Goal: Task Accomplishment & Management: Manage account settings

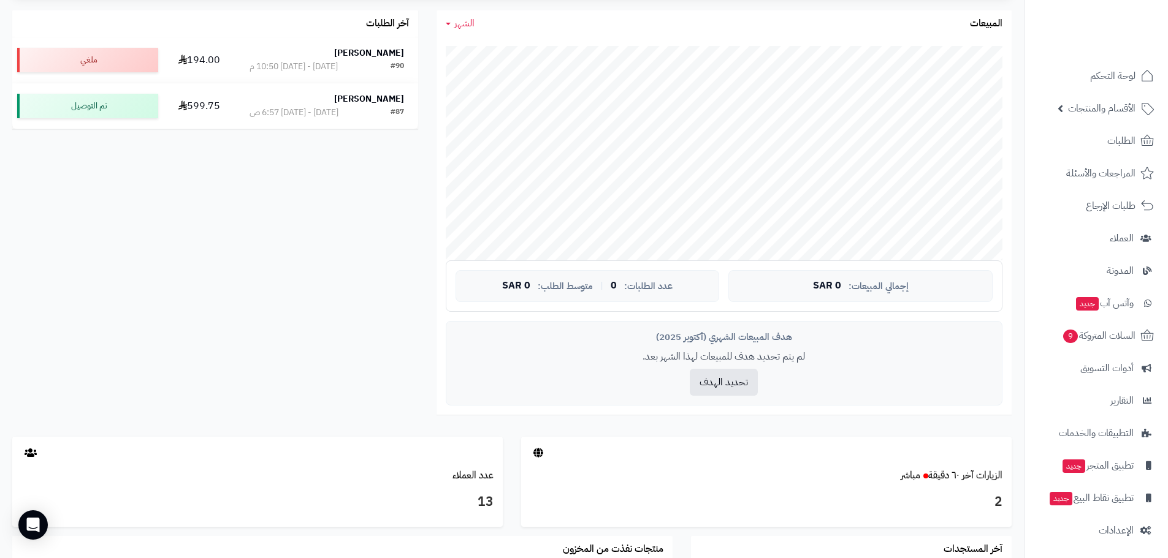
scroll to position [429, 0]
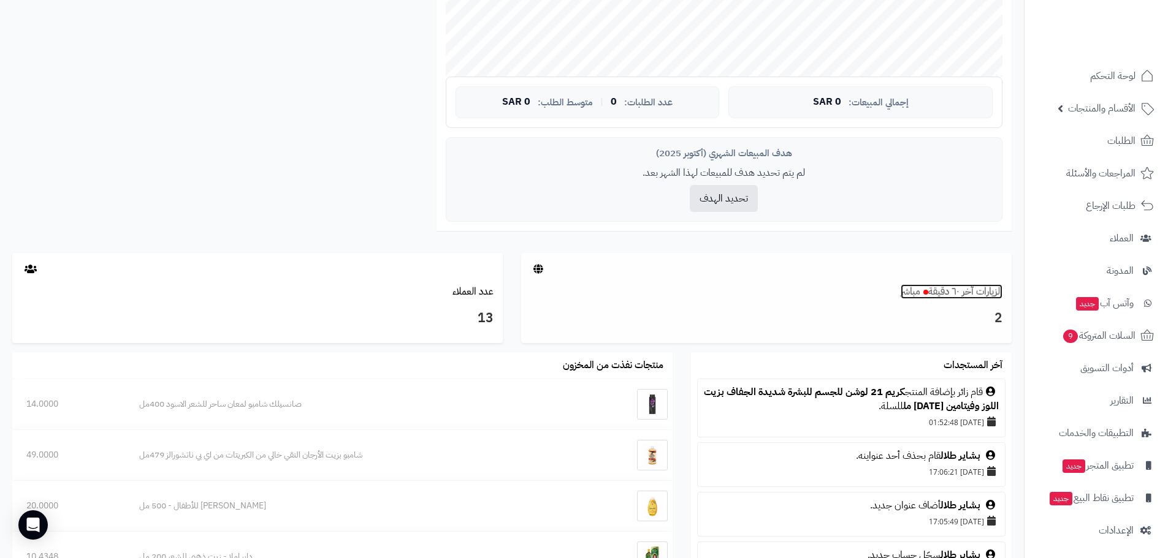
click at [975, 295] on link "الزيارات آخر ٦٠ دقيقة مباشر" at bounding box center [951, 291] width 102 height 15
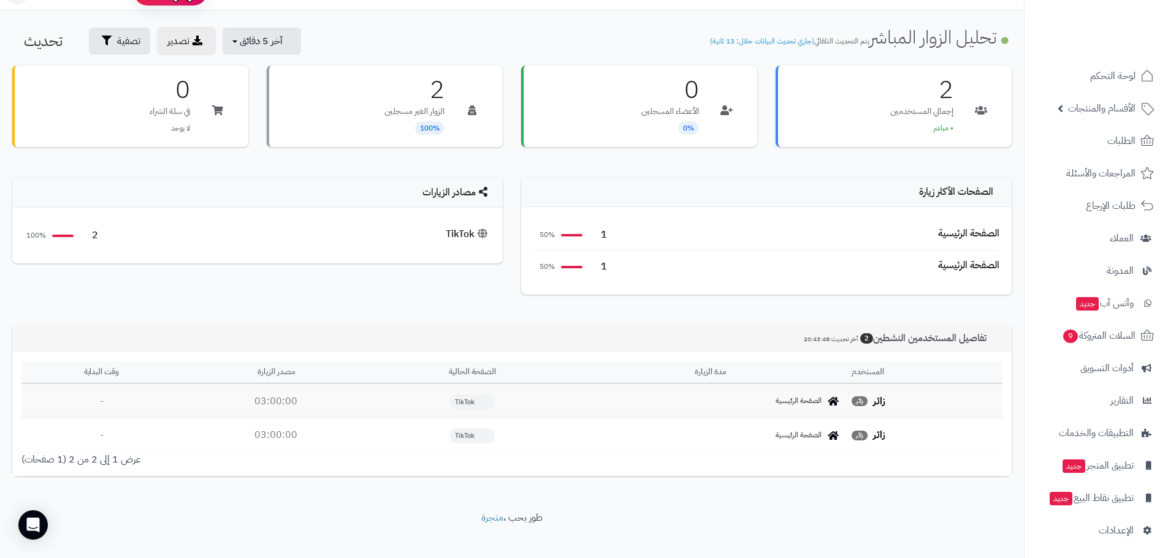
scroll to position [40, 0]
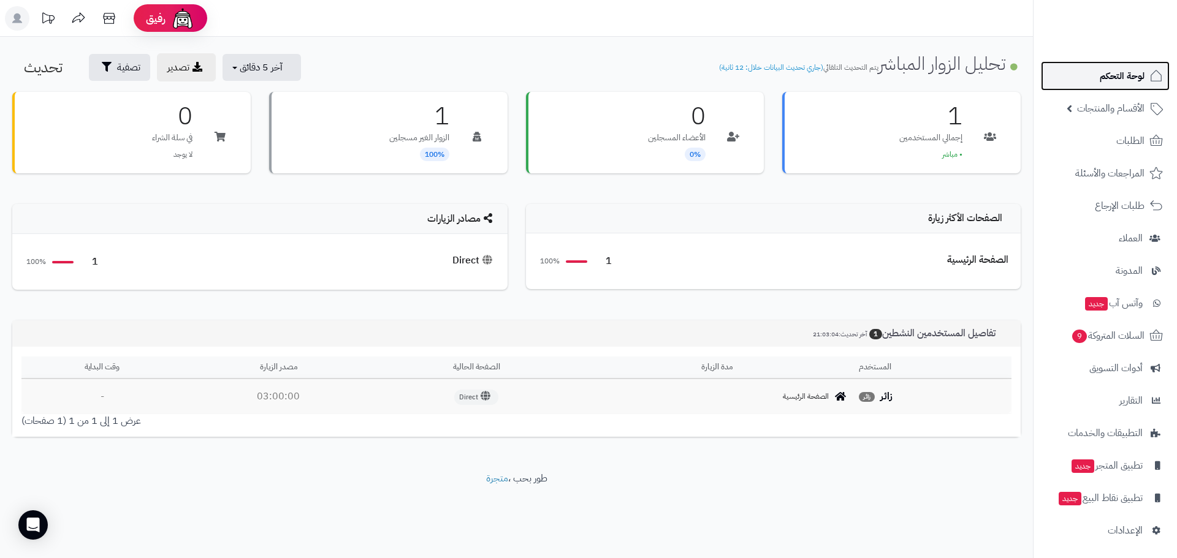
click at [1108, 80] on span "لوحة التحكم" at bounding box center [1122, 75] width 45 height 17
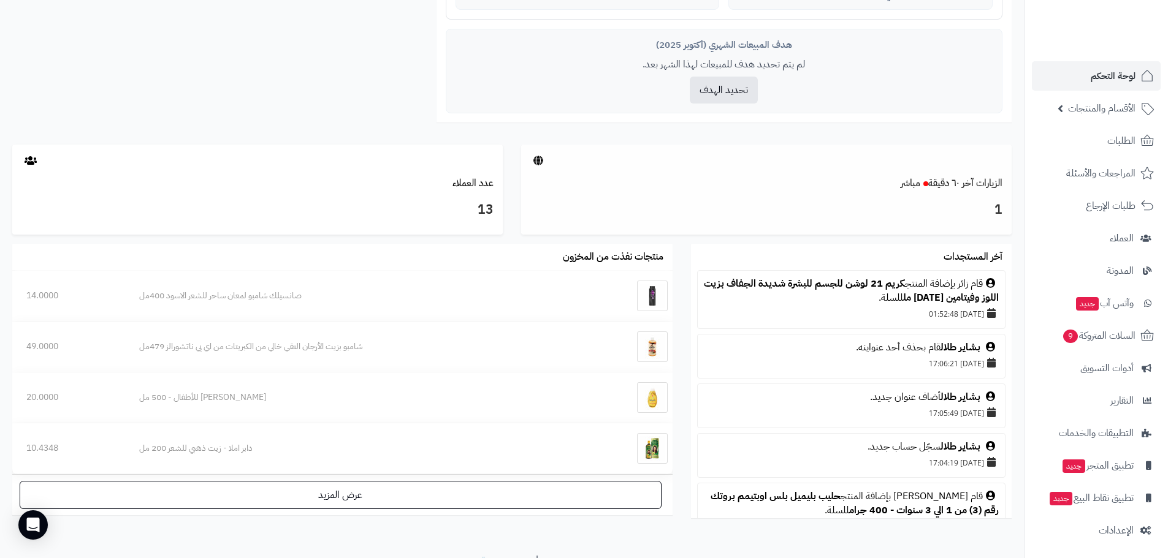
scroll to position [552, 0]
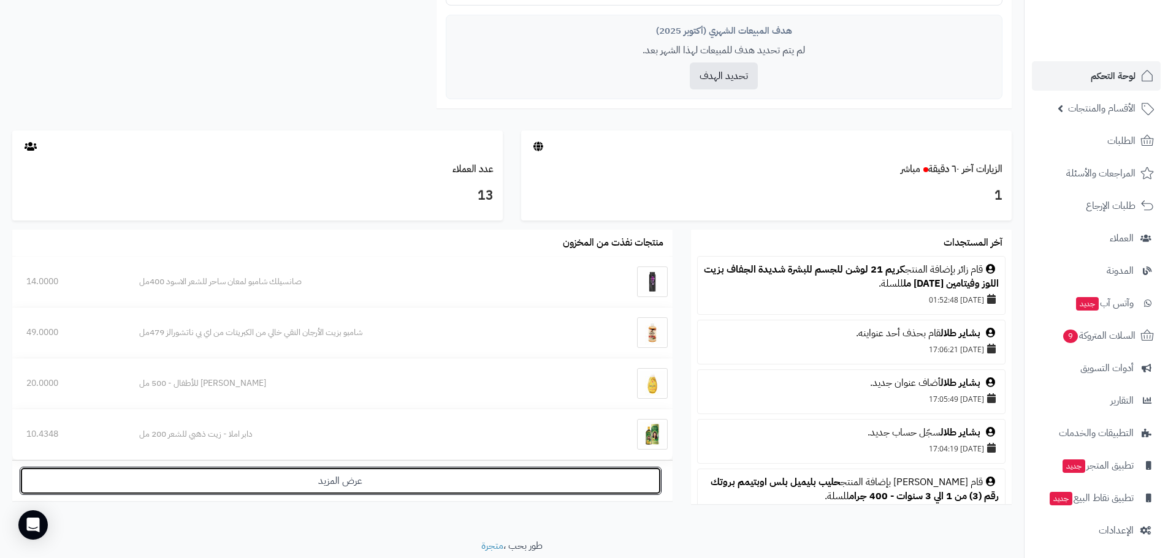
click at [366, 490] on link "عرض المزيد" at bounding box center [341, 481] width 642 height 28
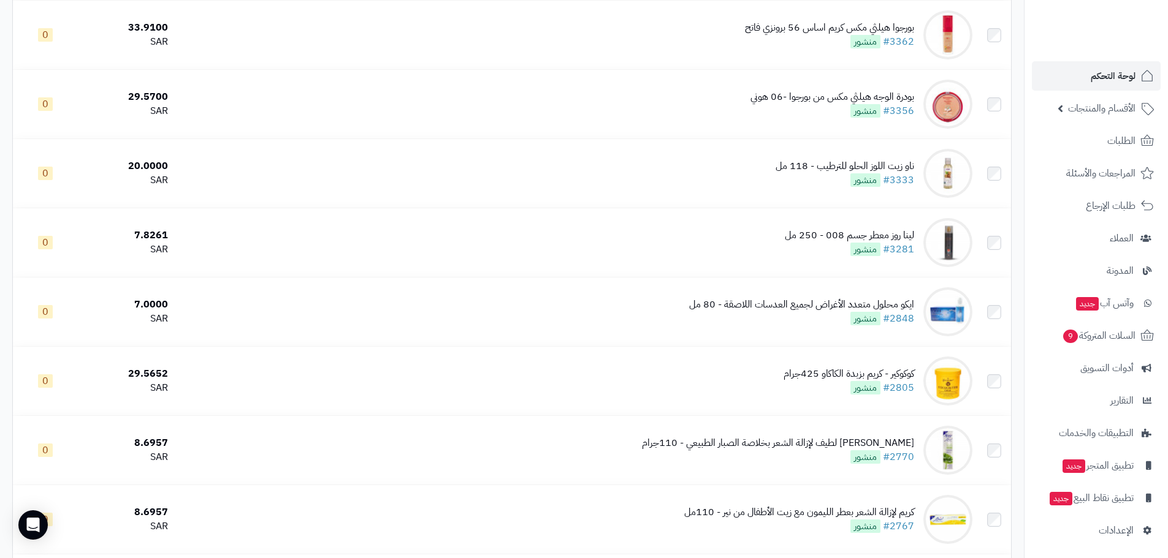
scroll to position [2390, 0]
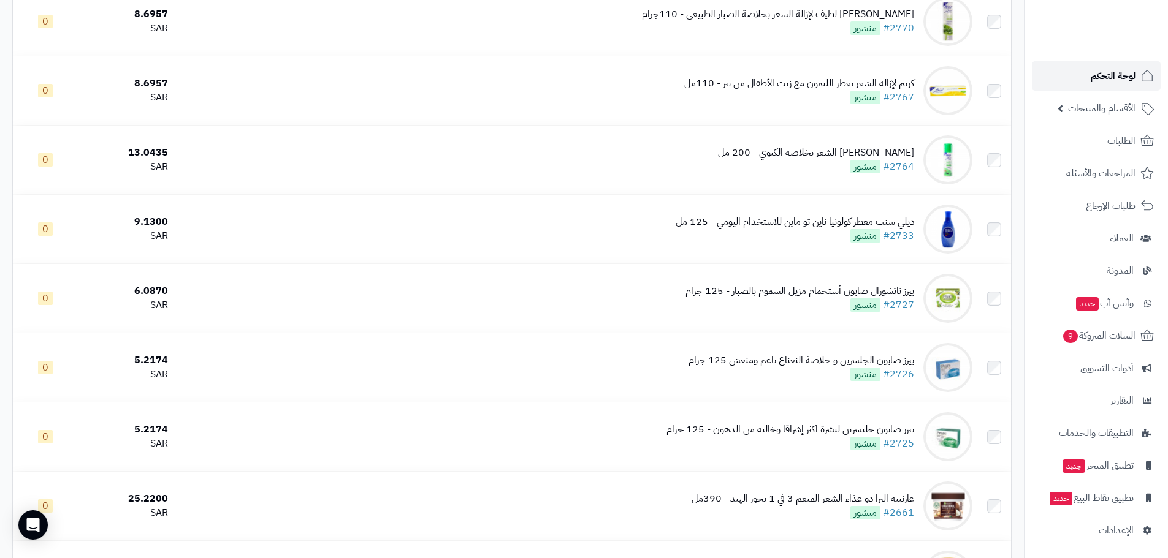
click at [1100, 74] on span "لوحة التحكم" at bounding box center [1112, 75] width 45 height 17
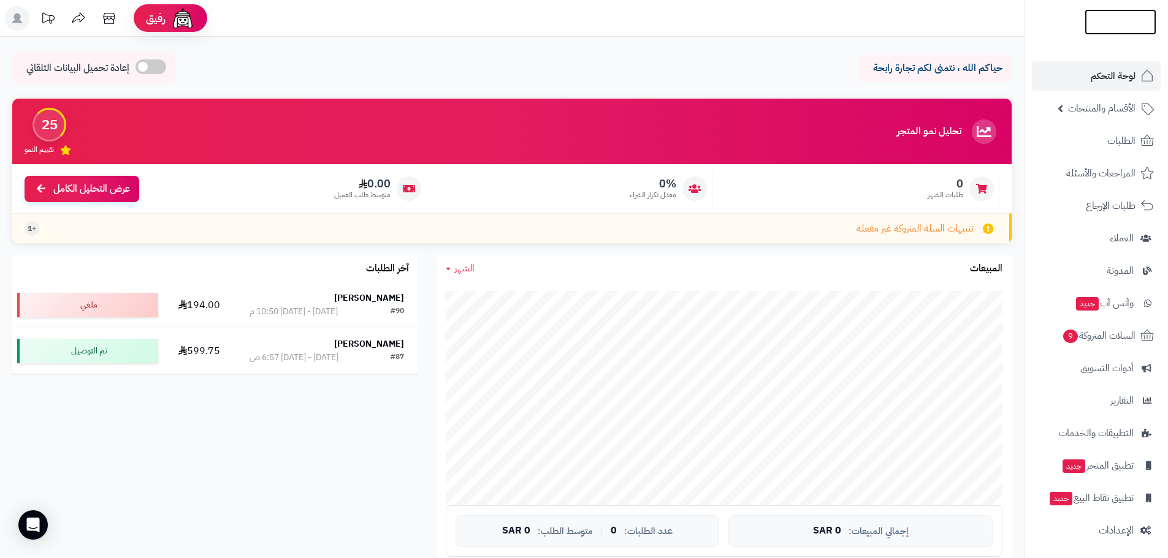
click at [1112, 19] on img at bounding box center [1120, 32] width 72 height 26
click at [1103, 78] on span "لوحة التحكم" at bounding box center [1112, 75] width 45 height 17
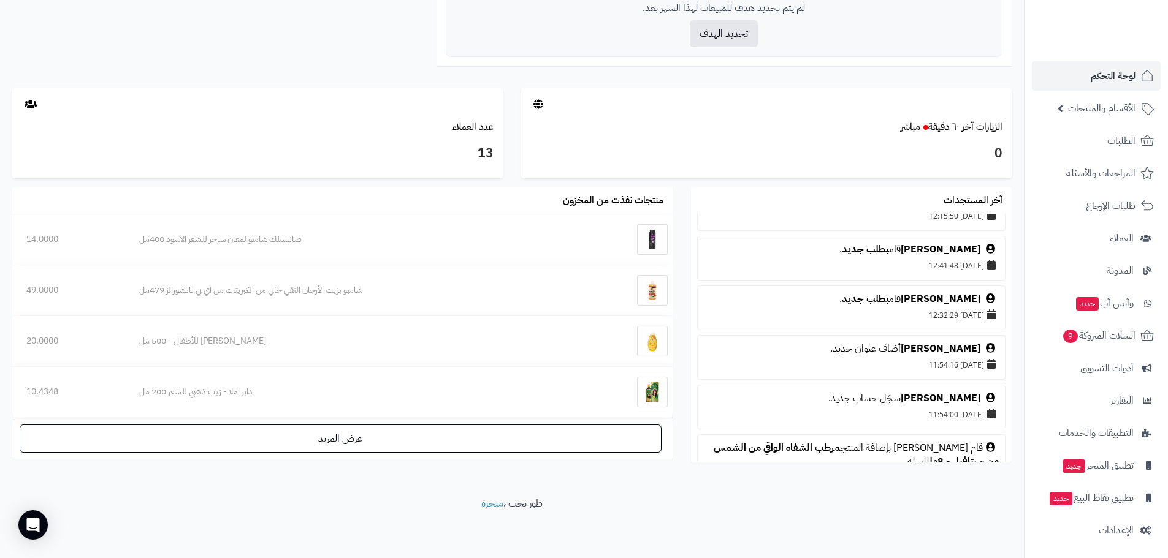
scroll to position [1165, 0]
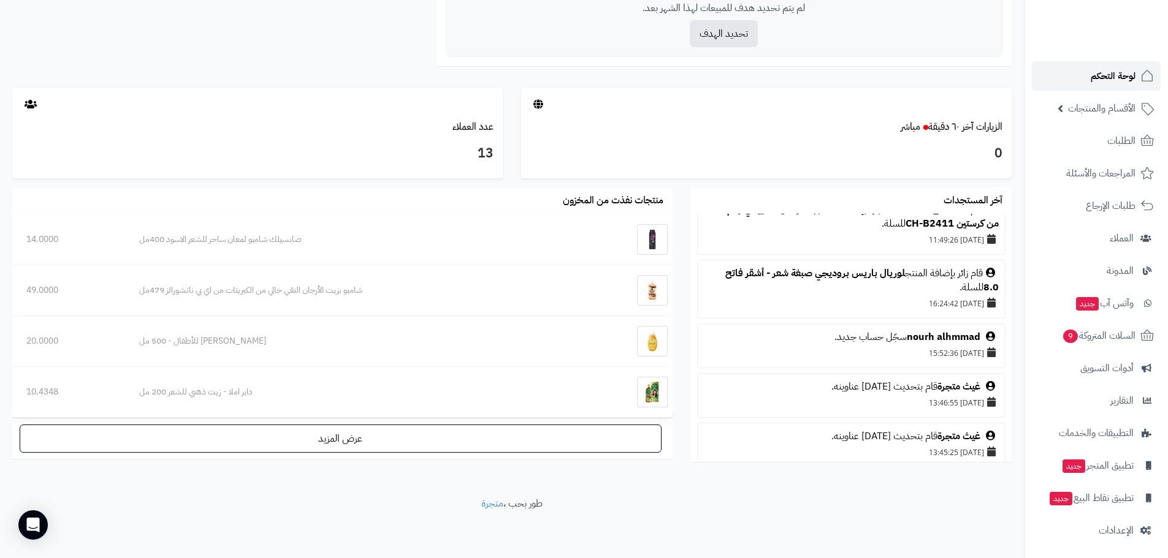
click at [1106, 71] on span "لوحة التحكم" at bounding box center [1112, 75] width 45 height 17
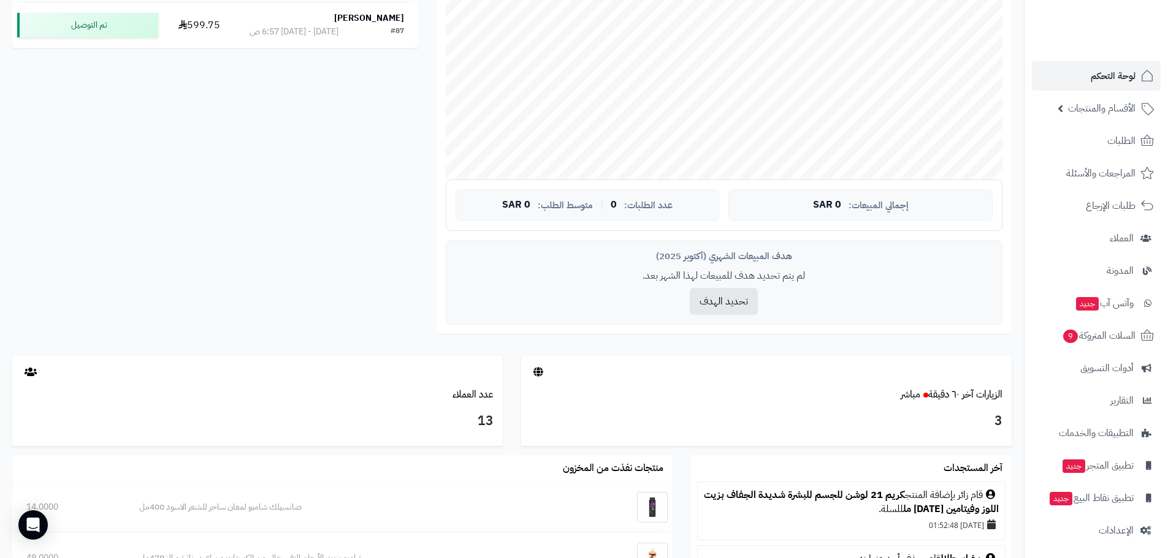
scroll to position [429, 0]
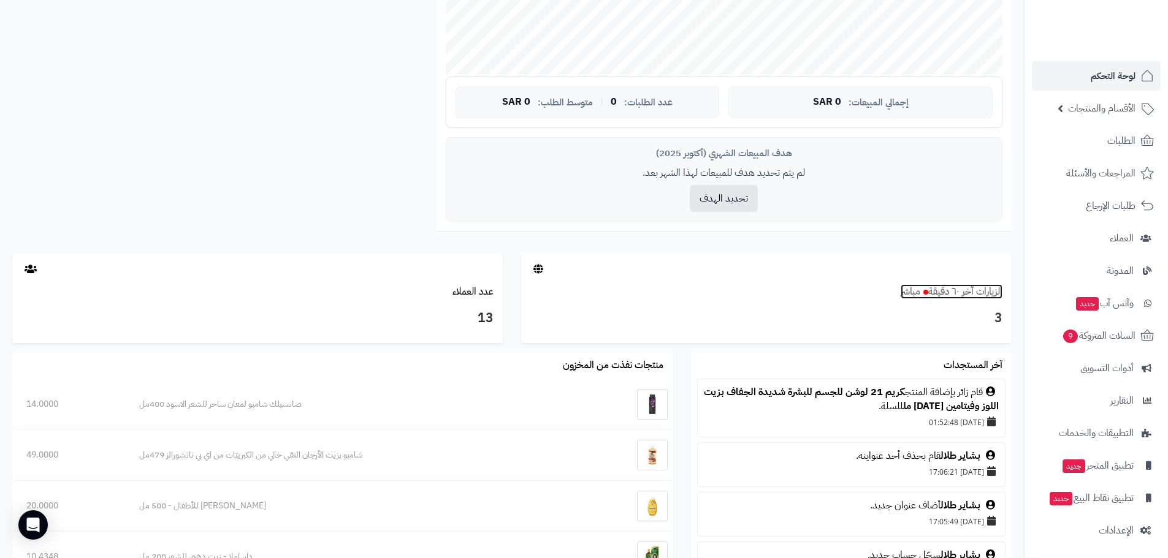
click at [980, 296] on link "الزيارات آخر ٦٠ دقيقة مباشر" at bounding box center [951, 291] width 102 height 15
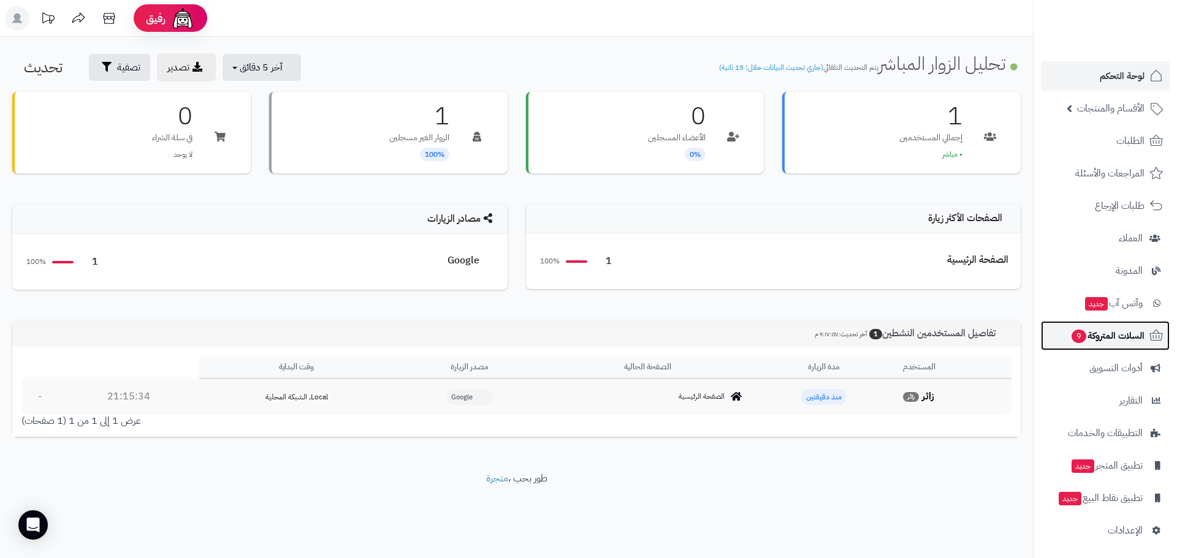
click at [1113, 333] on span "السلات المتروكة 9" at bounding box center [1107, 335] width 74 height 17
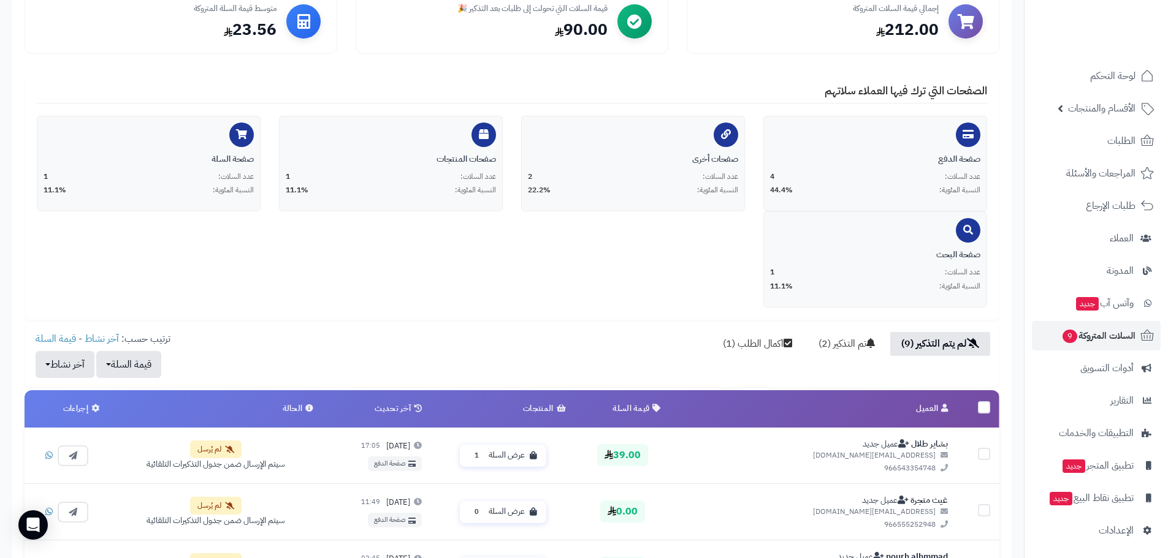
scroll to position [245, 0]
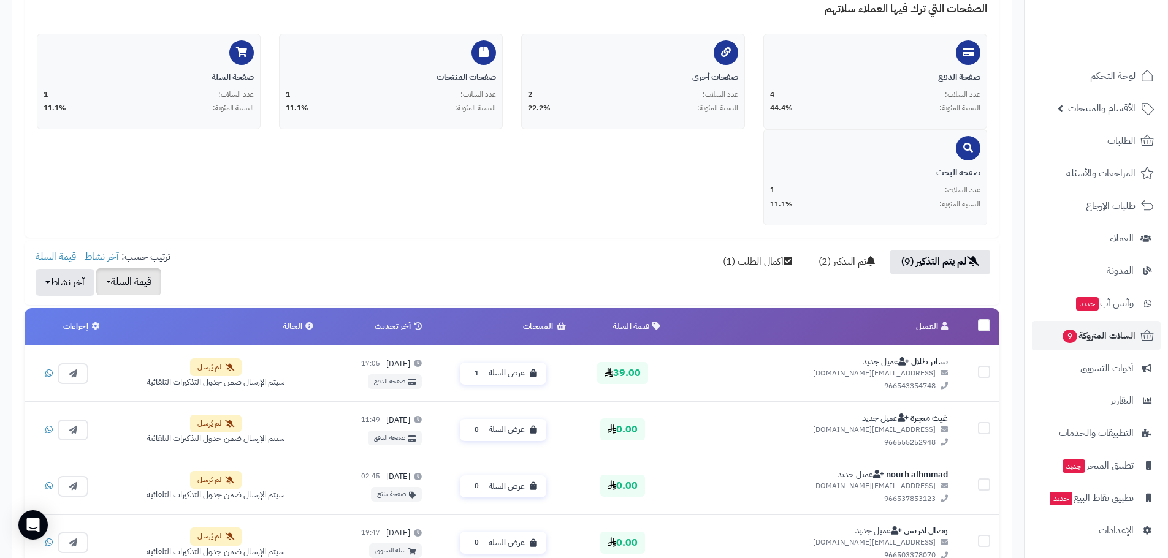
click at [118, 281] on button "قيمة السلة" at bounding box center [128, 281] width 65 height 27
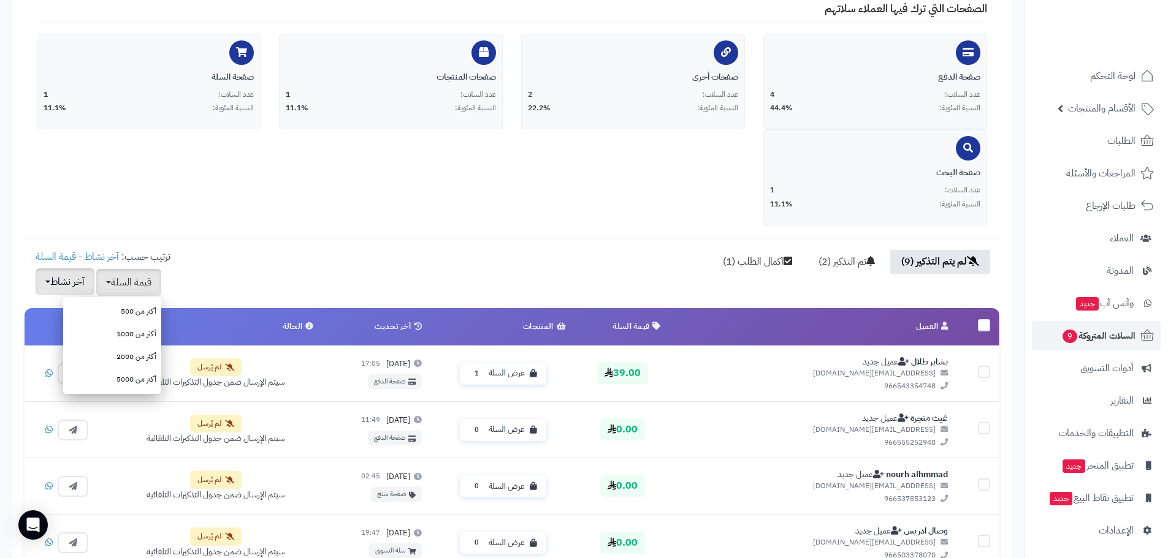
click at [74, 281] on button "آخر نشاط" at bounding box center [65, 281] width 59 height 27
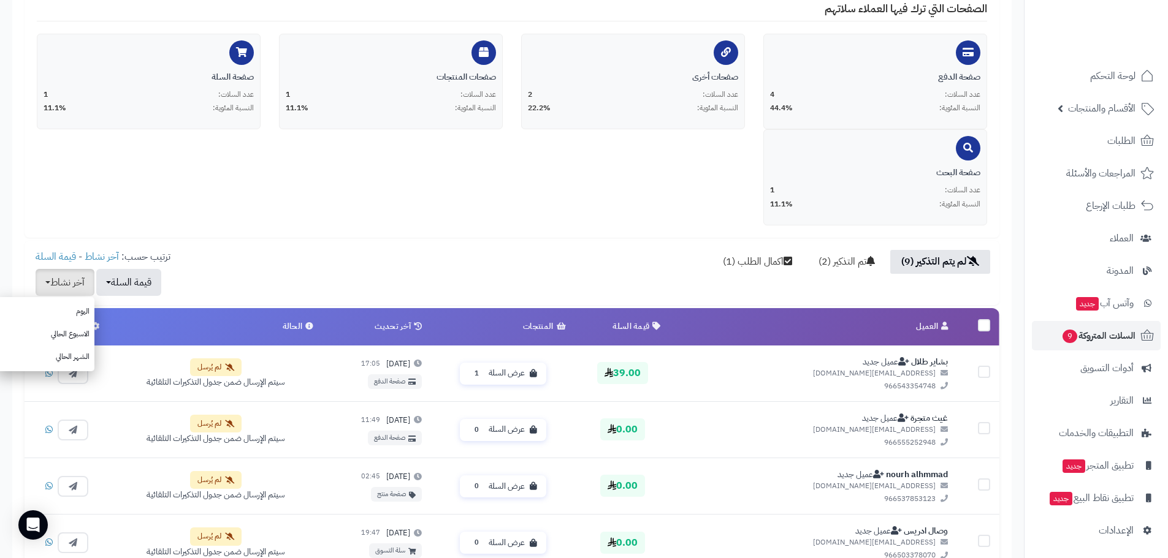
click at [985, 321] on label at bounding box center [984, 325] width 12 height 12
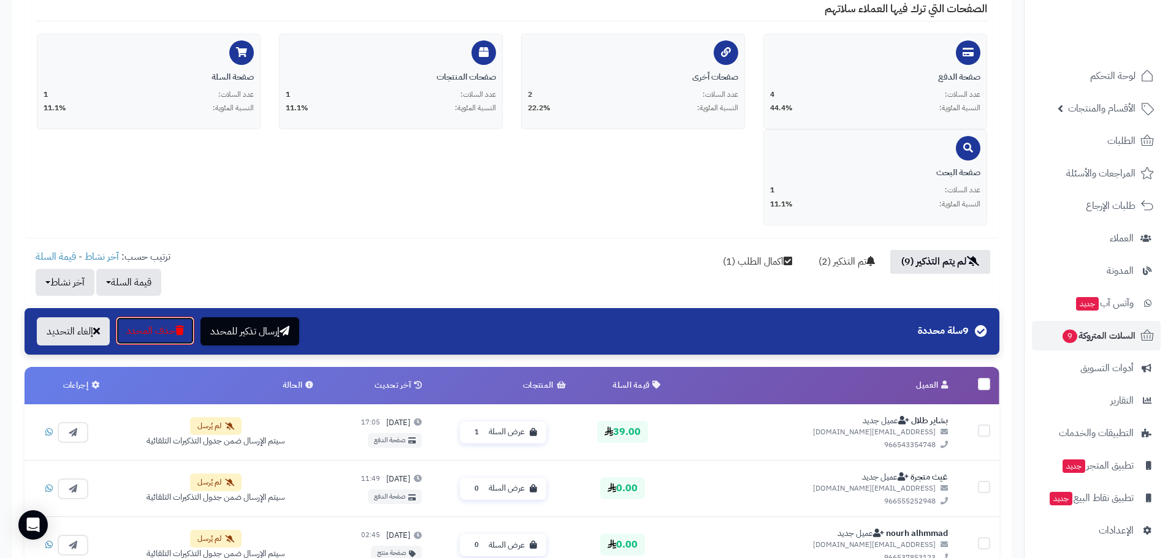
click at [155, 333] on button "حذف المحدد" at bounding box center [155, 331] width 78 height 28
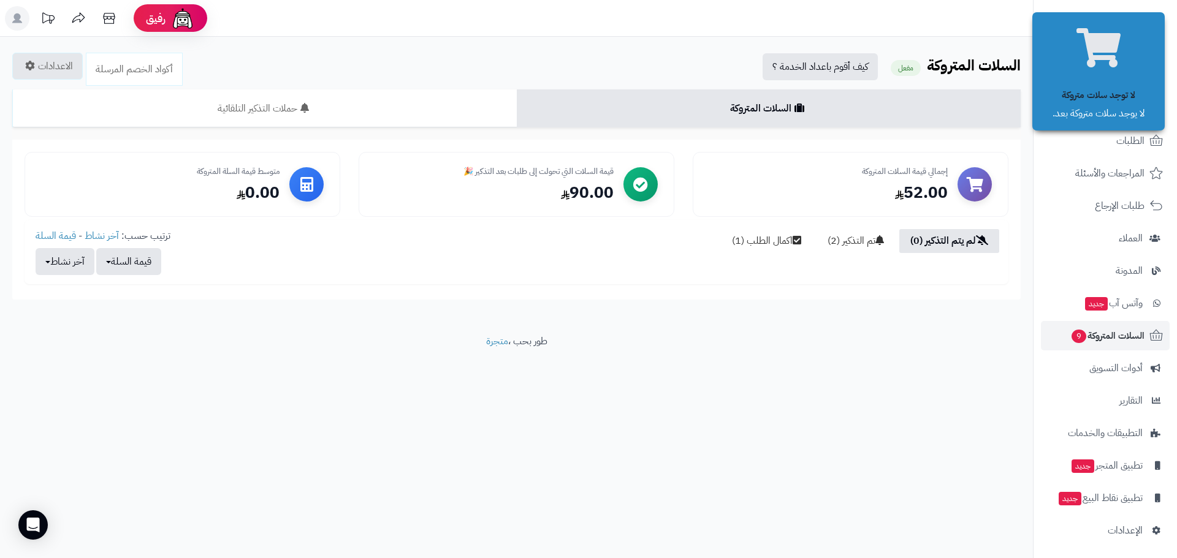
click at [824, 339] on footer "طور بحب ، متجرة" at bounding box center [516, 365] width 1033 height 61
click at [919, 316] on div "الرئيسية الإضافات السلات المتروكة السلات المتروكة مفعل كيف أقوم باعداد الخدمة ؟…" at bounding box center [516, 186] width 1033 height 298
click at [959, 48] on div "الرئيسية الإضافات السلات المتروكة السلات المتروكة مفعل كيف أقوم باعداد الخدمة ؟…" at bounding box center [516, 186] width 1033 height 298
click at [1126, 242] on span "العملاء" at bounding box center [1130, 238] width 25 height 17
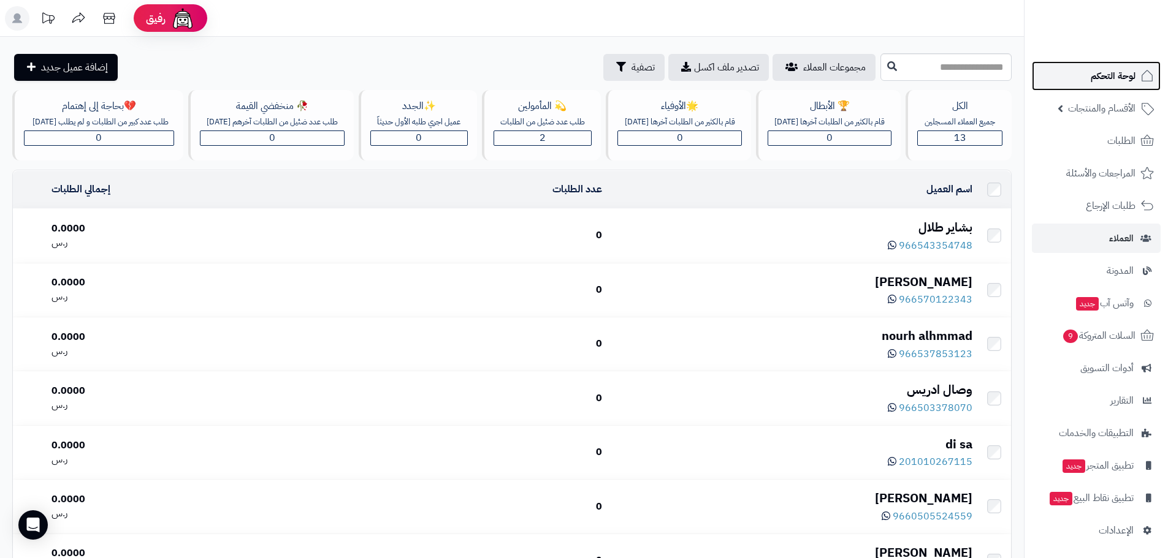
click at [1124, 81] on span "لوحة التحكم" at bounding box center [1112, 75] width 45 height 17
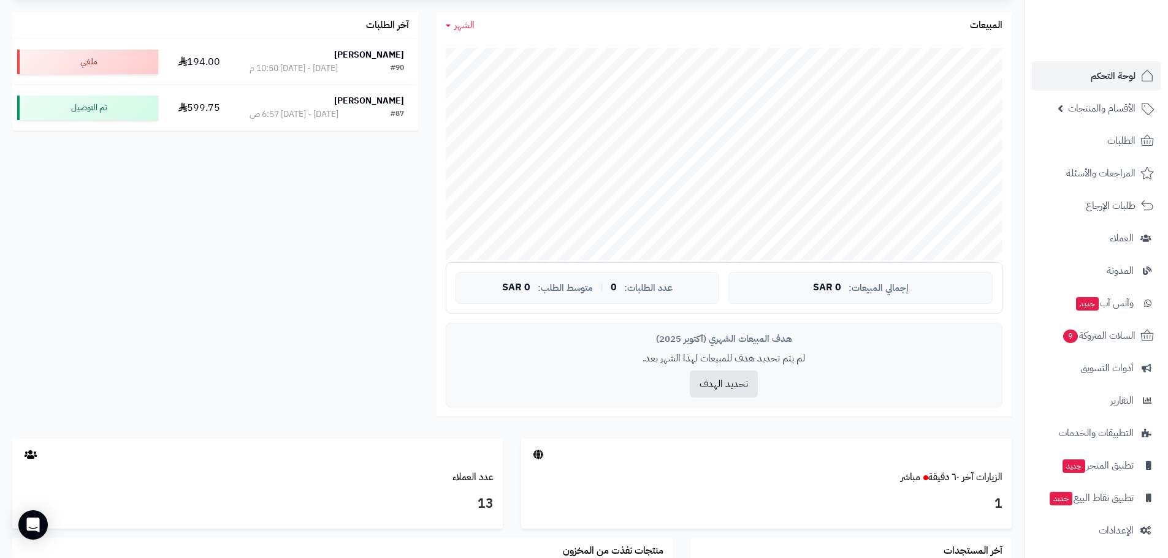
scroll to position [429, 0]
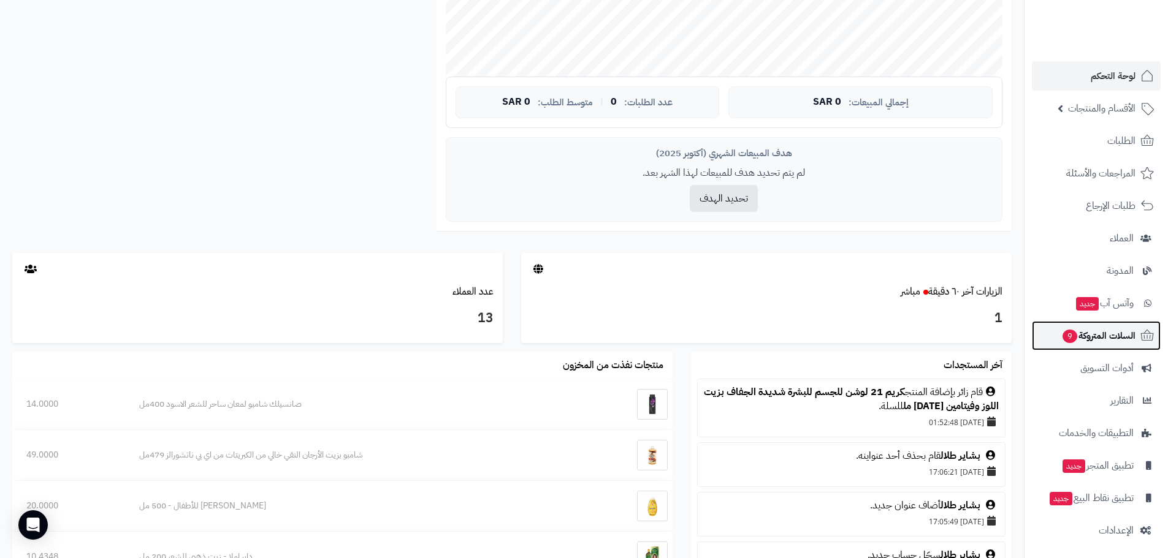
click at [1079, 339] on span "السلات المتروكة 9" at bounding box center [1098, 335] width 74 height 17
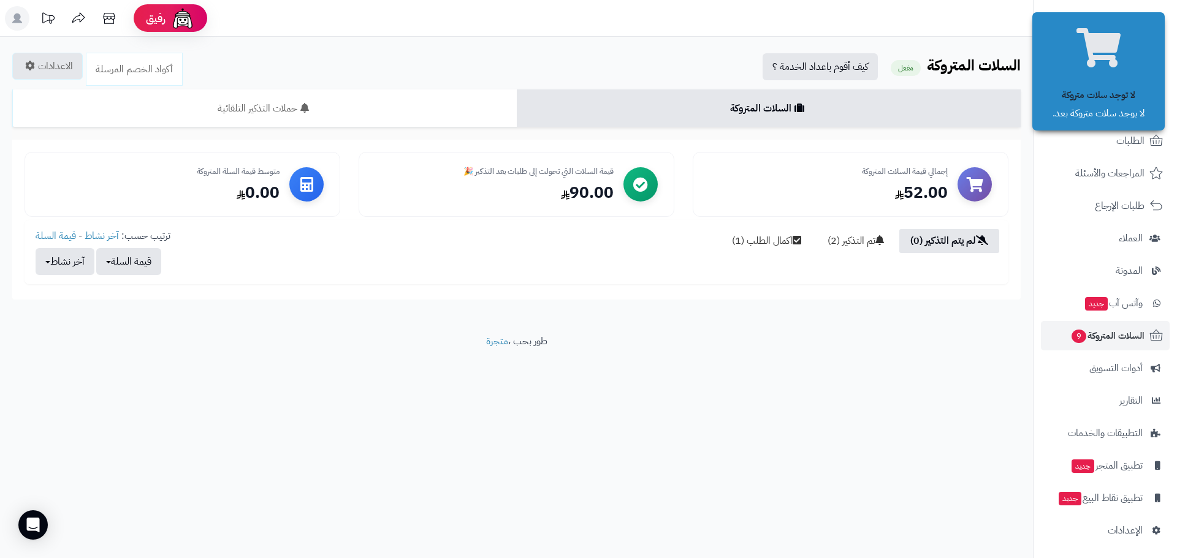
click at [511, 199] on div "90.00" at bounding box center [494, 193] width 238 height 21
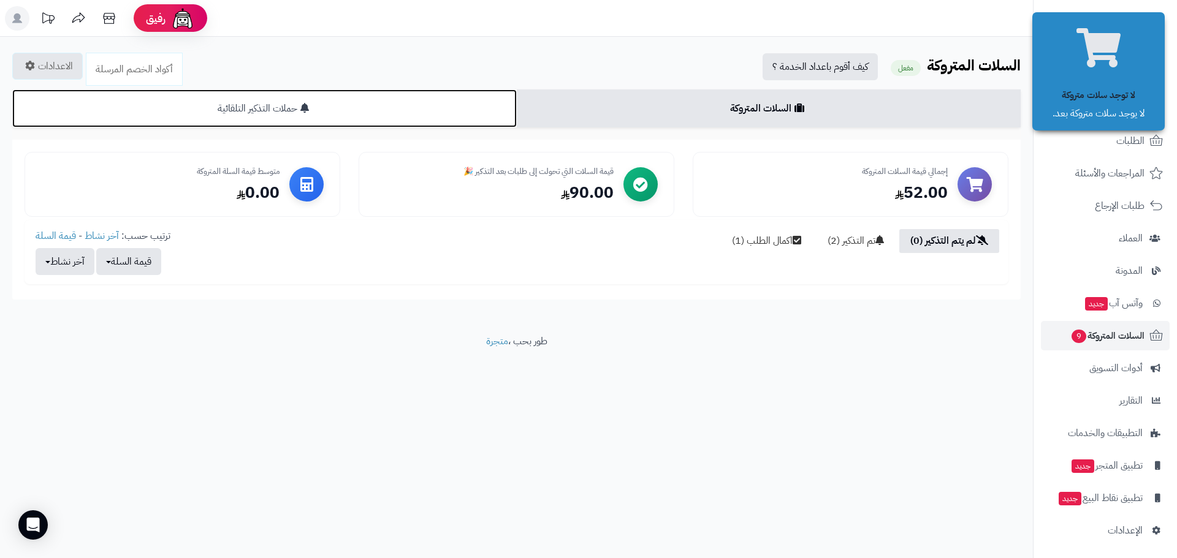
click at [330, 104] on link "حملات التذكير التلقائية" at bounding box center [264, 108] width 504 height 38
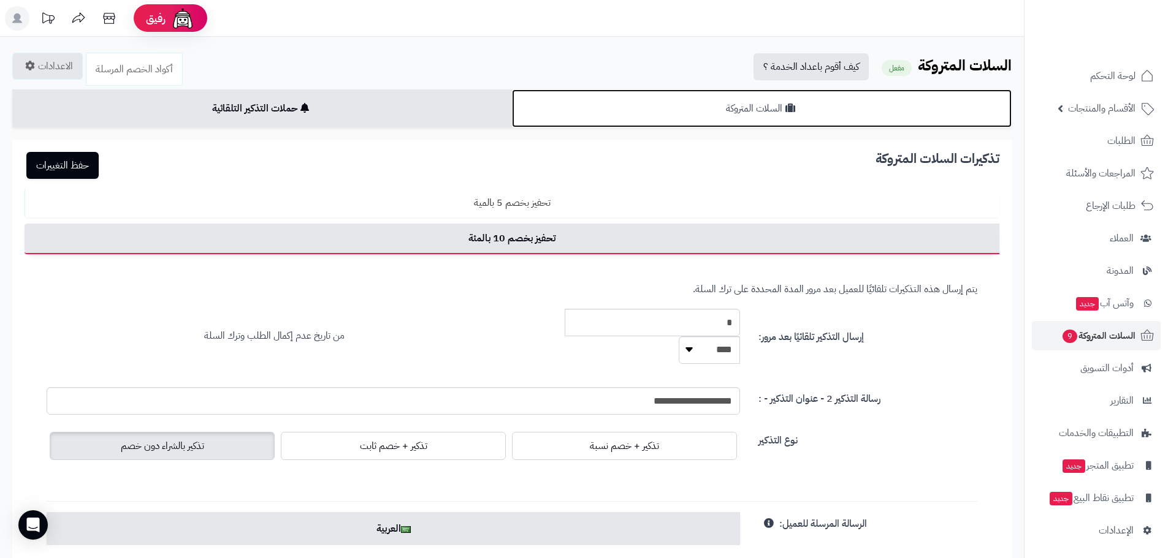
click at [781, 119] on link "السلات المتروكة" at bounding box center [762, 108] width 500 height 38
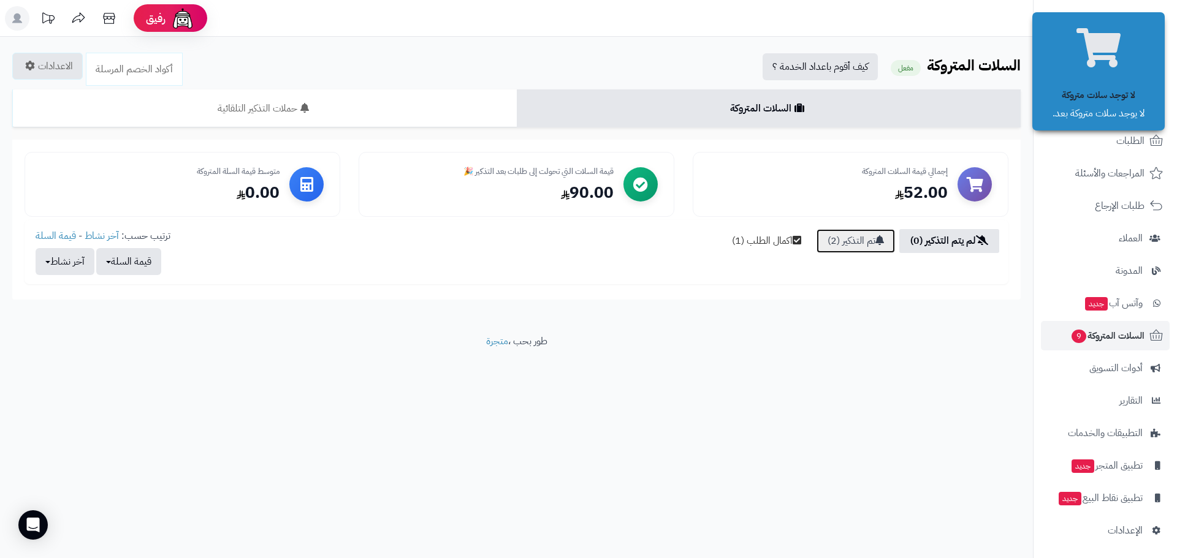
click at [848, 234] on link "تم التذكير (2)" at bounding box center [855, 241] width 78 height 24
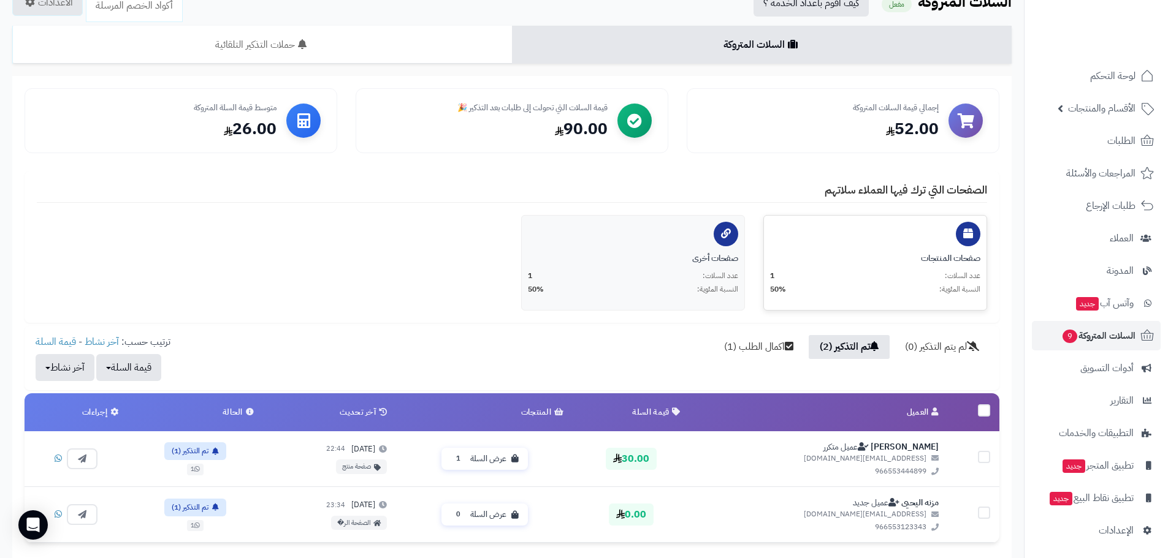
scroll to position [206, 0]
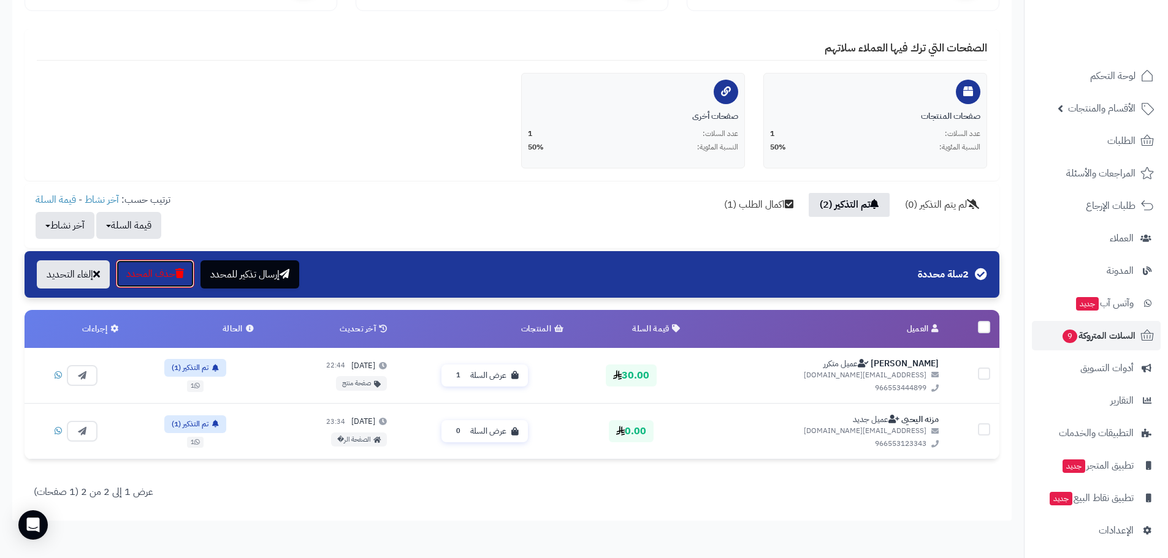
click at [177, 275] on button "حذف المحدد" at bounding box center [155, 274] width 78 height 28
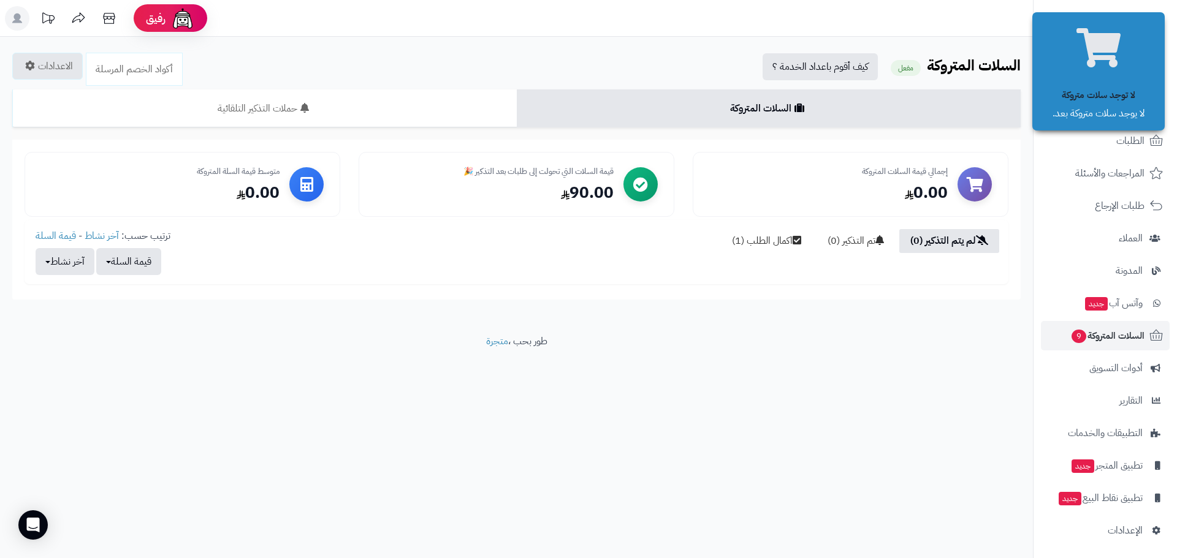
click at [536, 188] on div "90.00" at bounding box center [494, 193] width 238 height 21
click at [633, 194] on div at bounding box center [640, 184] width 34 height 34
drag, startPoint x: 438, startPoint y: 199, endPoint x: 452, endPoint y: 184, distance: 20.4
click at [439, 199] on div "90.00" at bounding box center [494, 193] width 238 height 21
click at [453, 183] on div "90.00" at bounding box center [494, 193] width 238 height 21
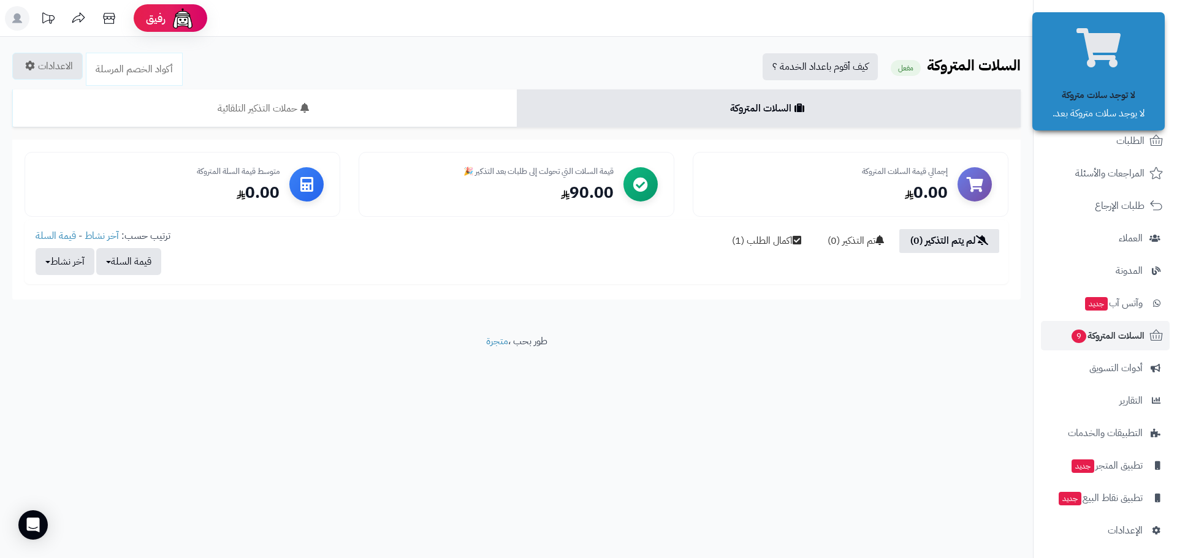
click at [877, 193] on div "0.00" at bounding box center [828, 193] width 238 height 21
click at [793, 237] on icon at bounding box center [797, 240] width 9 height 10
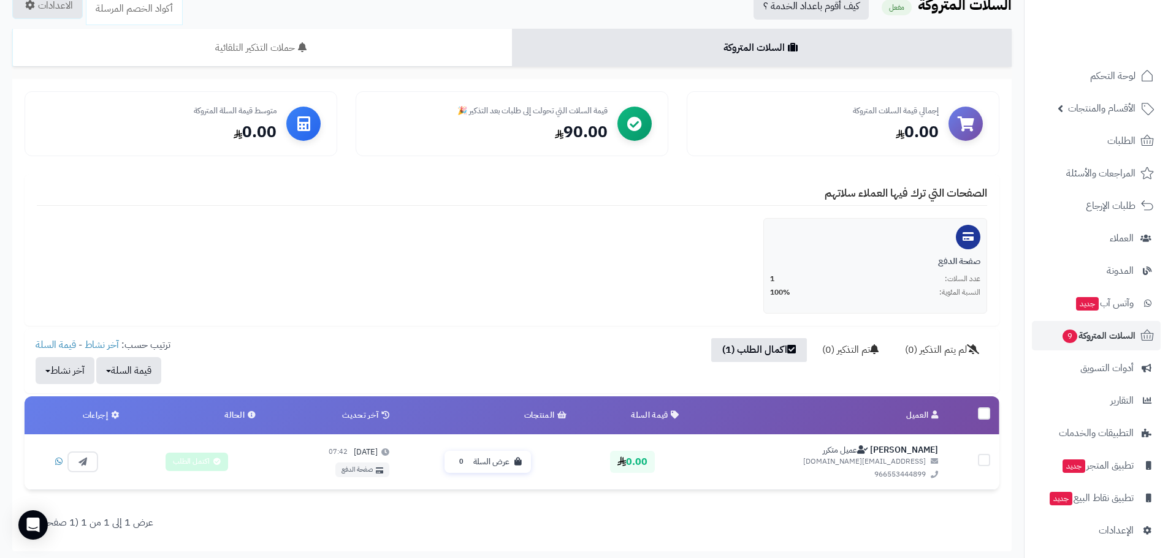
scroll to position [150, 0]
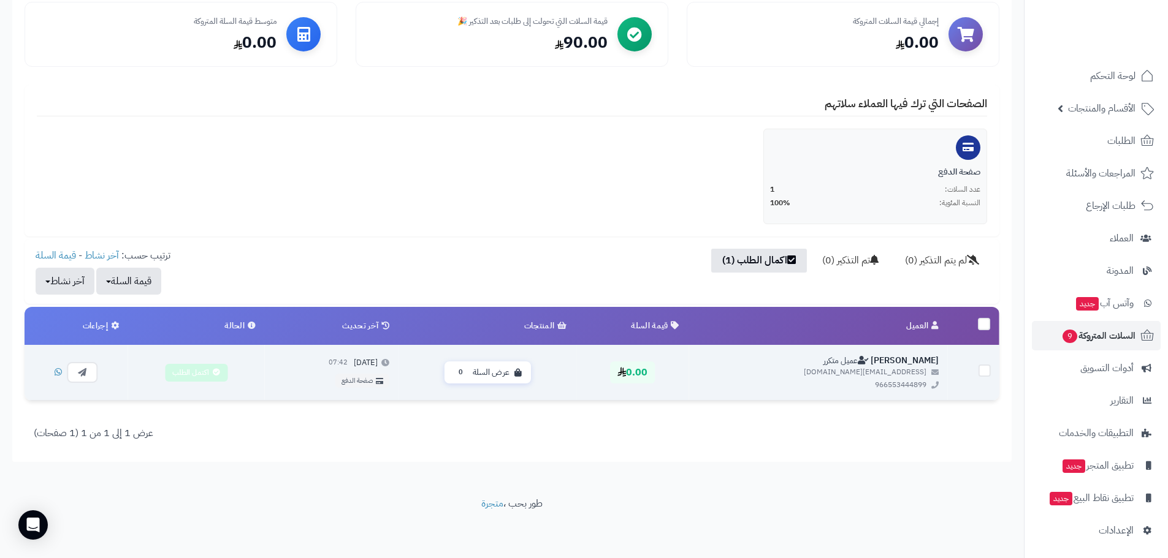
click at [986, 373] on label at bounding box center [984, 371] width 12 height 12
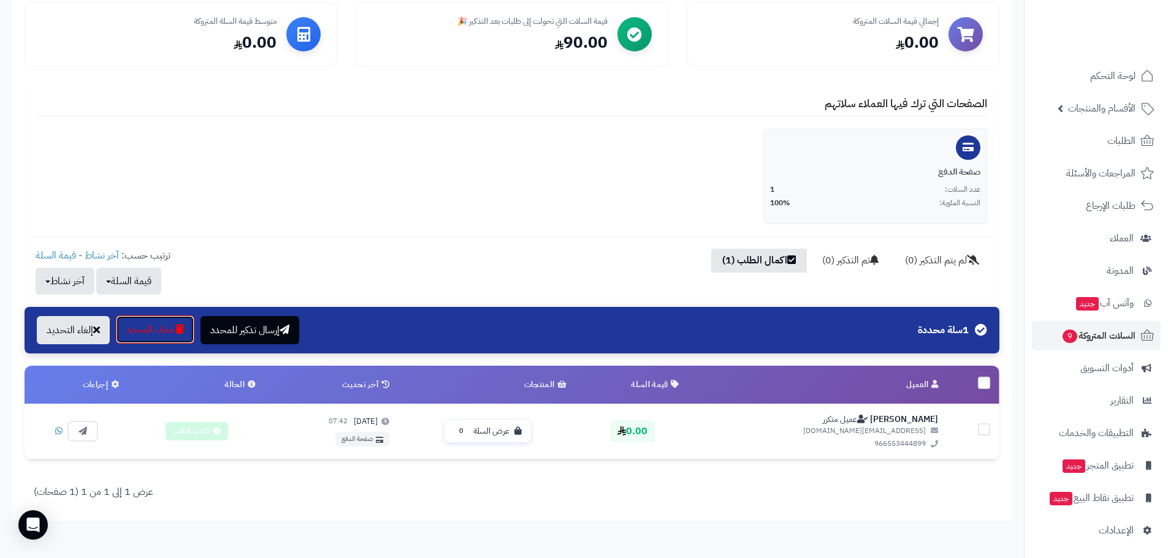
click at [184, 327] on icon "button" at bounding box center [179, 329] width 9 height 10
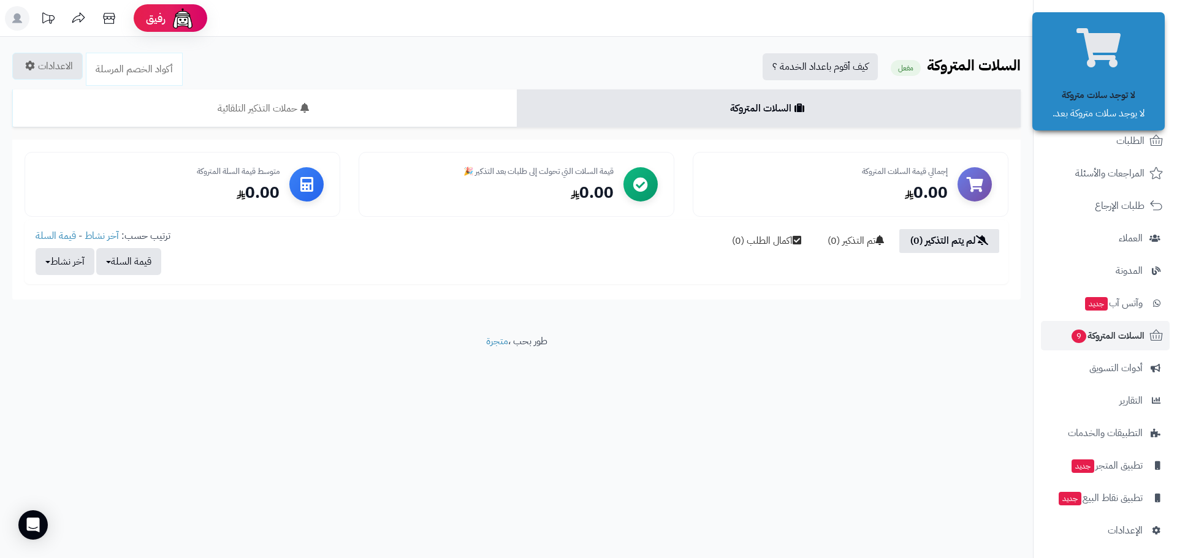
click at [834, 352] on footer "طور بحب ، متجرة" at bounding box center [516, 365] width 1033 height 61
click at [938, 33] on header "رفيق ! 0 الطلبات معالجة مكتمل إرجاع المنتجات العملاء المتواجدون الان 13 عملاء م…" at bounding box center [588, 18] width 1177 height 37
click at [167, 74] on link "أكواد الخصم المرسلة" at bounding box center [134, 69] width 97 height 33
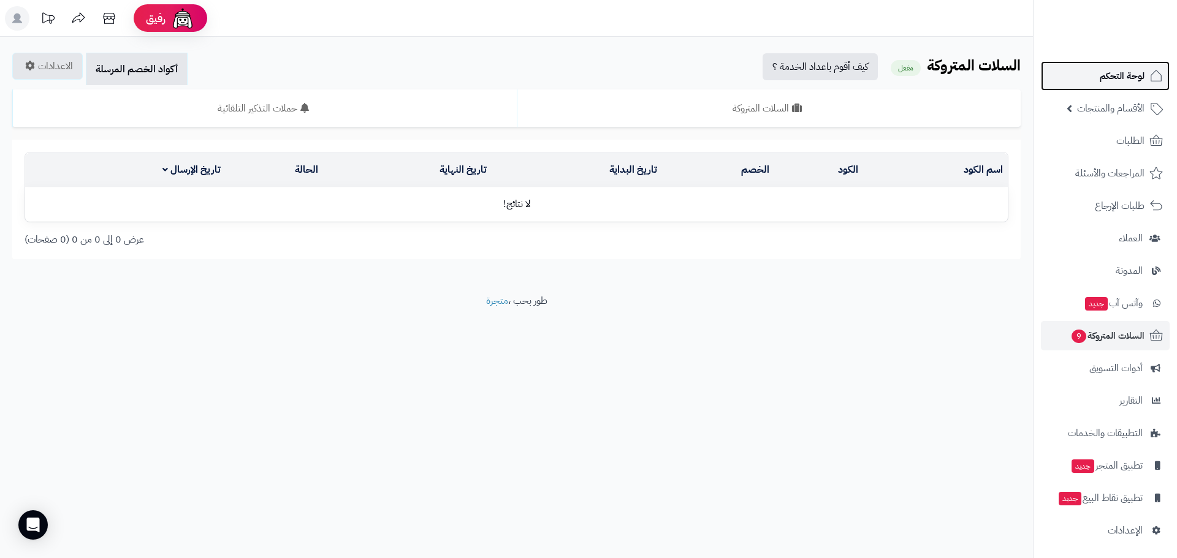
click at [1133, 78] on span "لوحة التحكم" at bounding box center [1122, 75] width 45 height 17
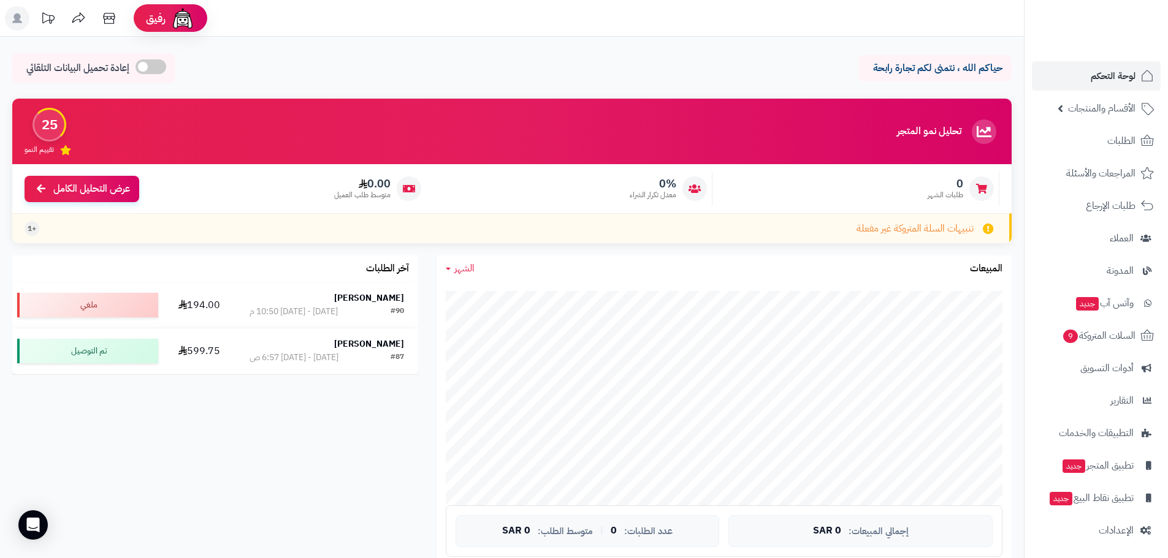
scroll to position [490, 0]
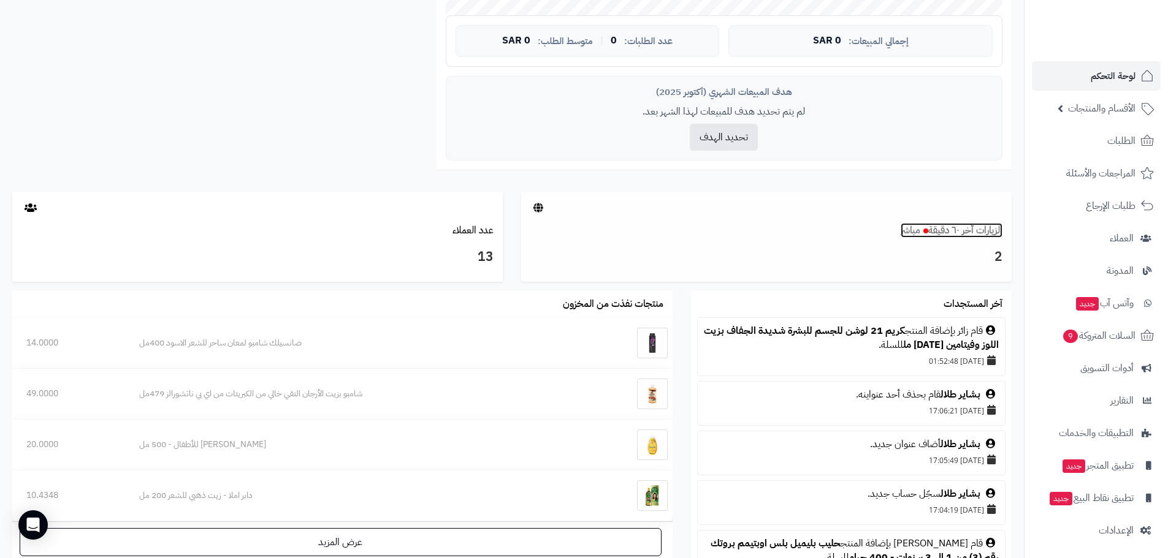
click at [985, 232] on link "الزيارات آخر ٦٠ دقيقة مباشر" at bounding box center [951, 230] width 102 height 15
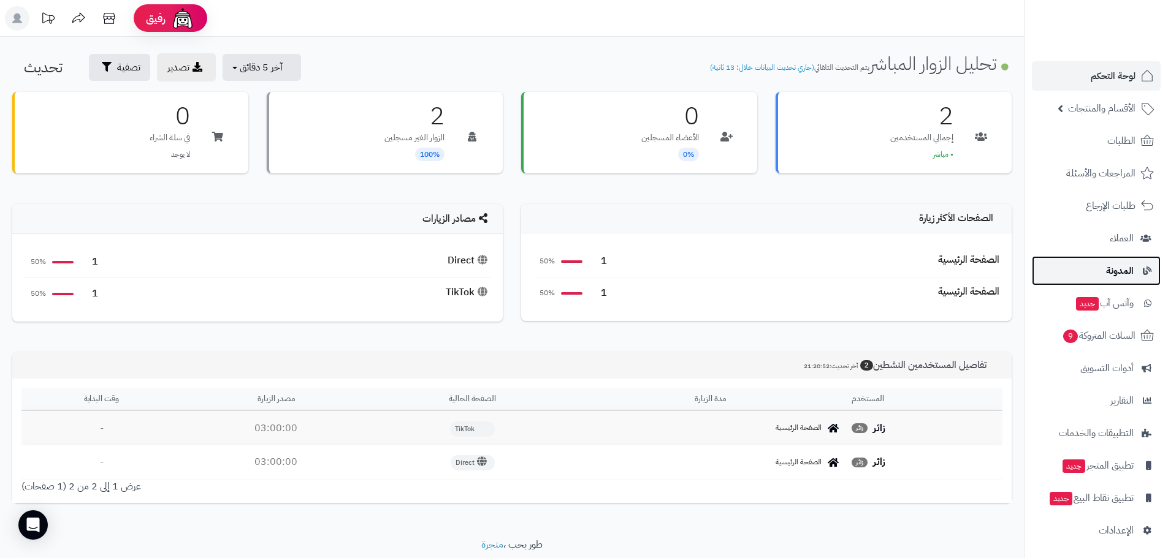
click at [1106, 268] on span "المدونة" at bounding box center [1120, 270] width 28 height 17
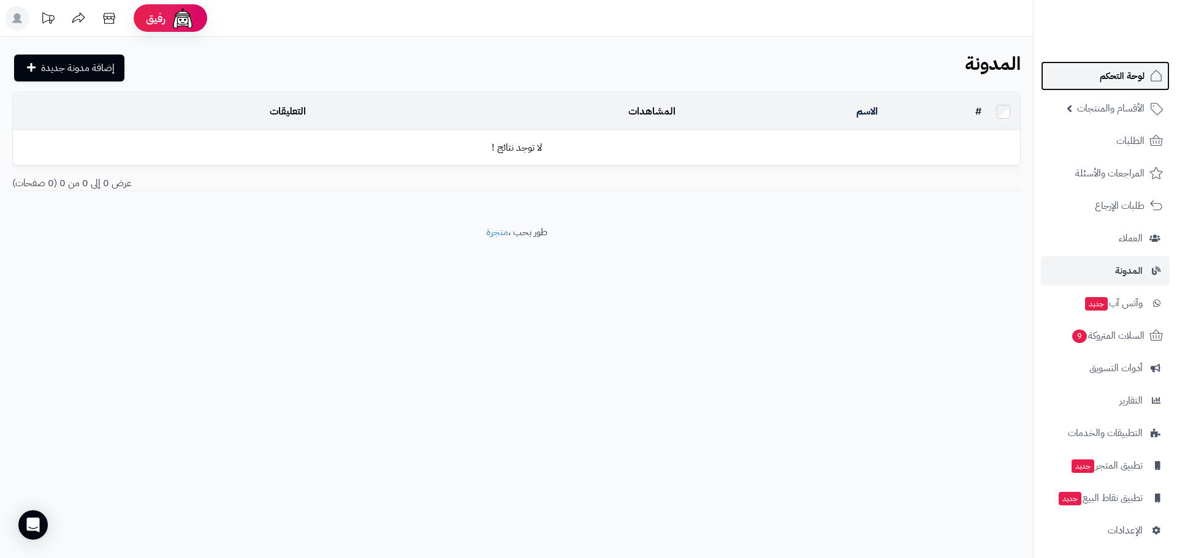
click at [1106, 80] on span "لوحة التحكم" at bounding box center [1122, 75] width 45 height 17
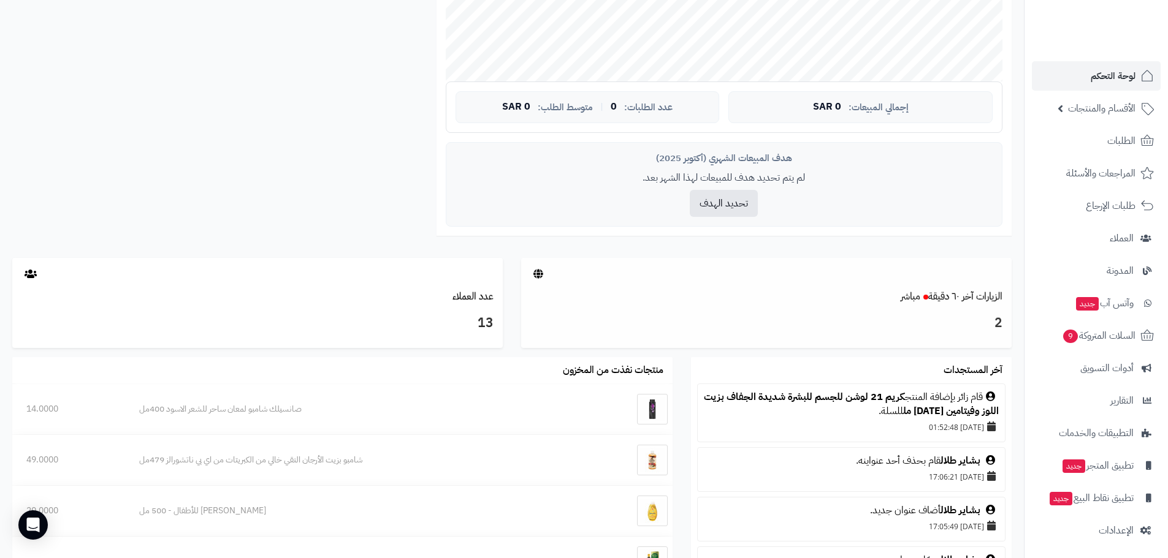
scroll to position [429, 0]
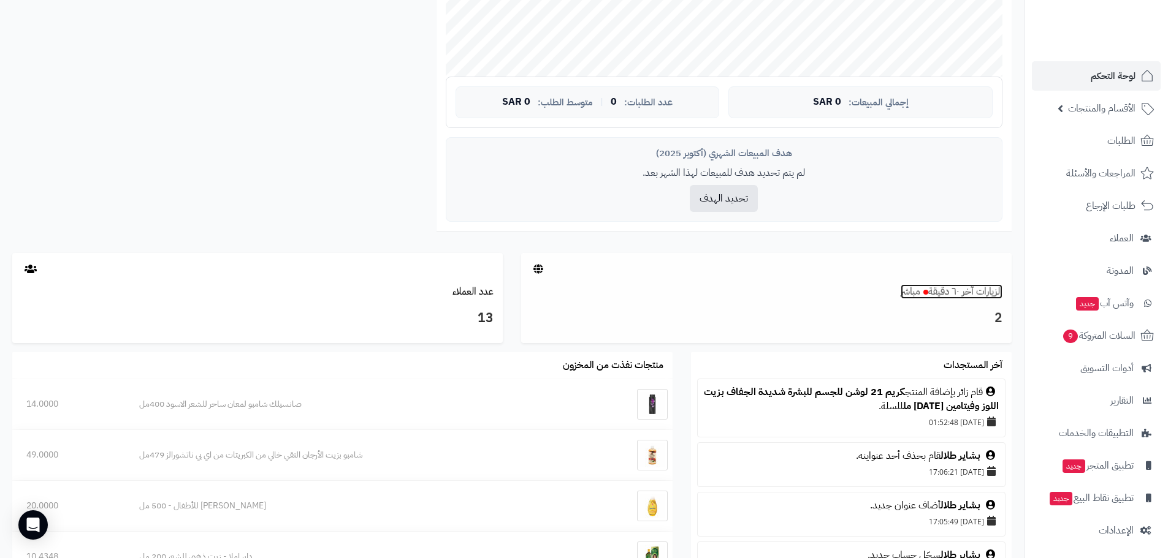
click at [959, 291] on link "الزيارات آخر ٦٠ دقيقة مباشر" at bounding box center [951, 291] width 102 height 15
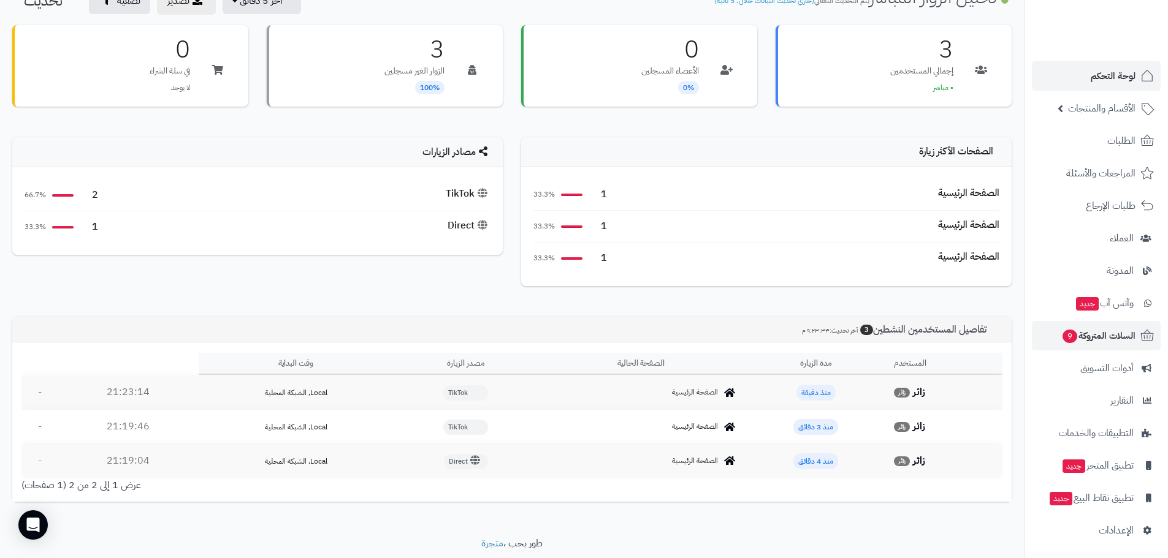
scroll to position [45, 0]
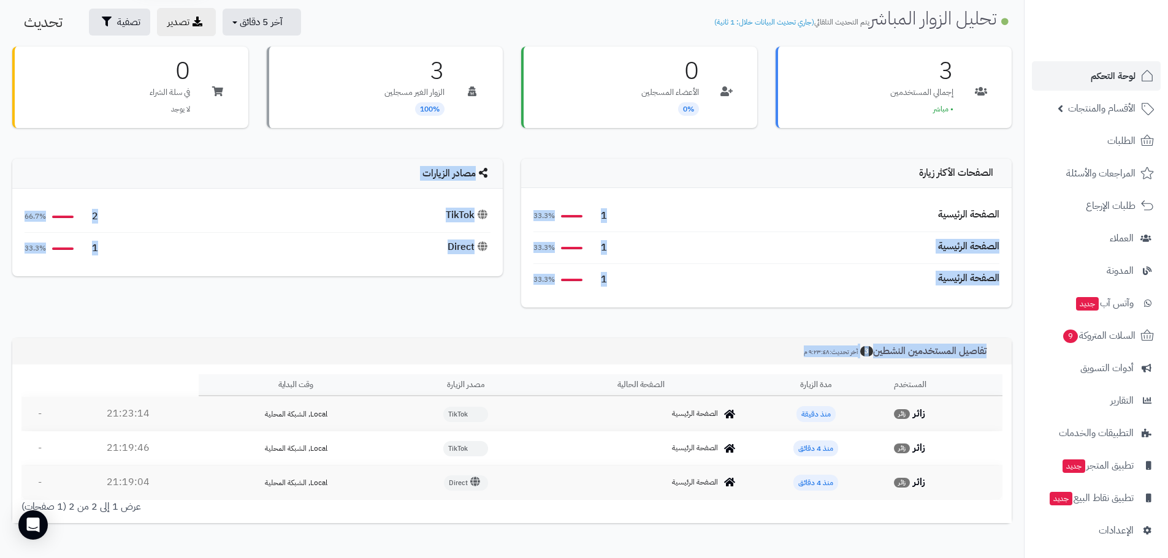
drag, startPoint x: 884, startPoint y: 215, endPoint x: 494, endPoint y: 363, distance: 416.9
click at [495, 364] on div "**********" at bounding box center [512, 285] width 1024 height 477
click at [1119, 74] on span "لوحة التحكم" at bounding box center [1112, 75] width 45 height 17
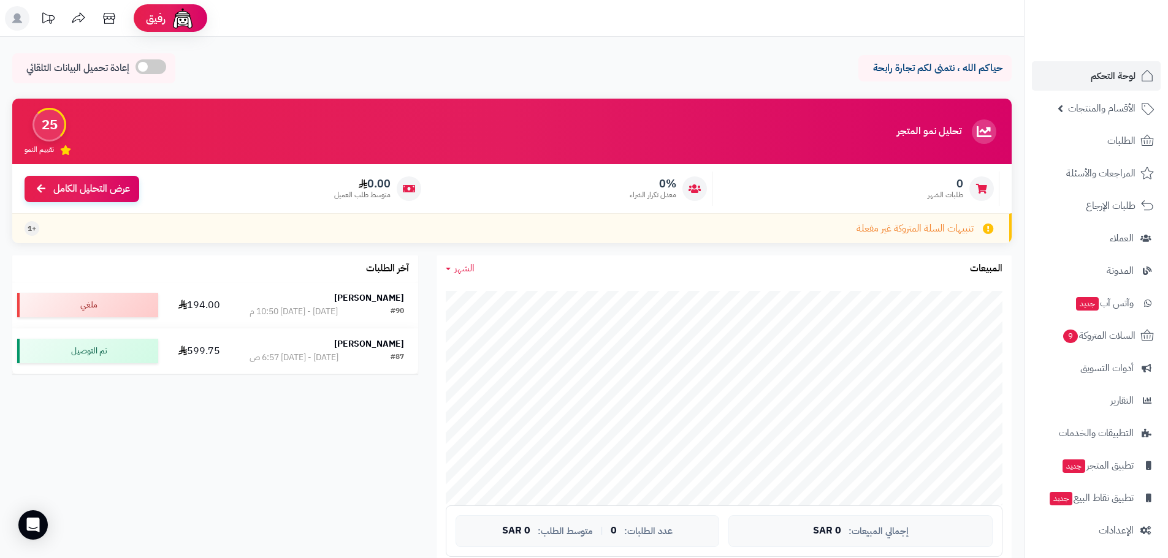
click at [150, 67] on span at bounding box center [150, 66] width 31 height 15
click at [230, 66] on span at bounding box center [237, 66] width 31 height 15
click at [1124, 77] on span "لوحة التحكم" at bounding box center [1112, 75] width 45 height 17
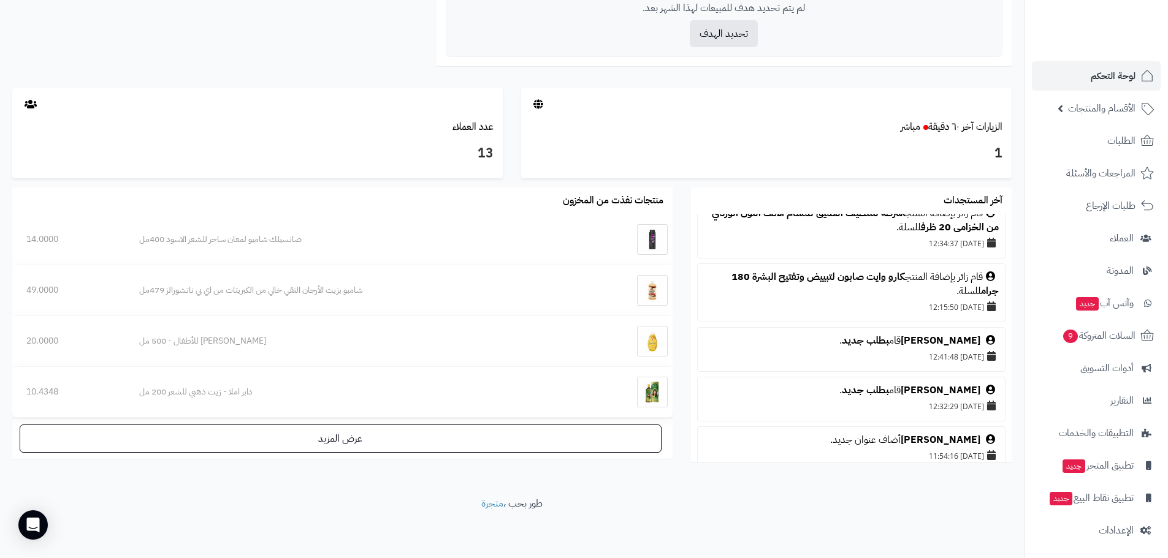
scroll to position [858, 0]
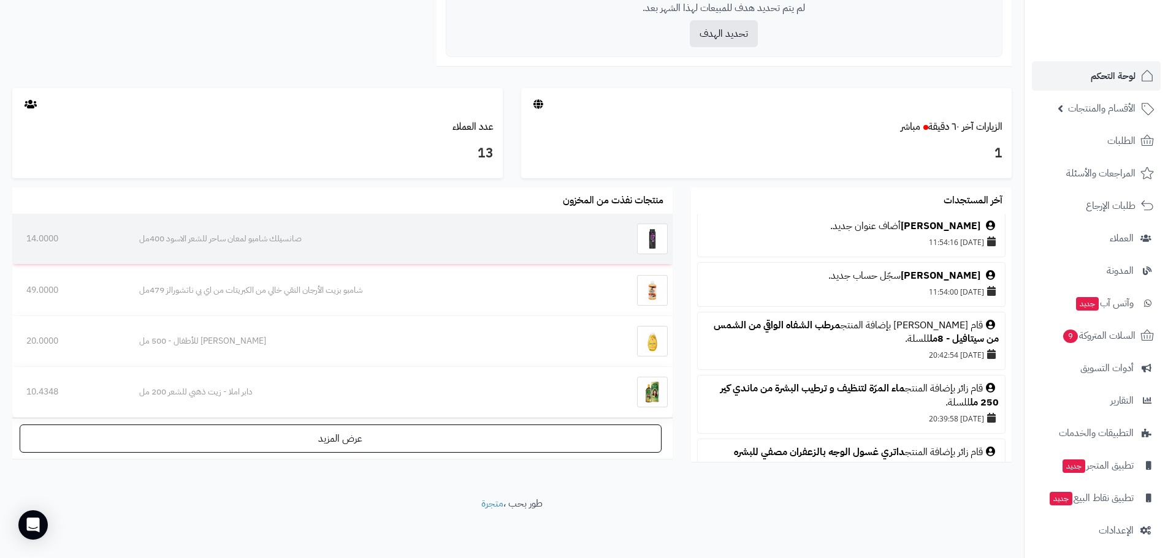
click at [645, 240] on img at bounding box center [652, 239] width 31 height 31
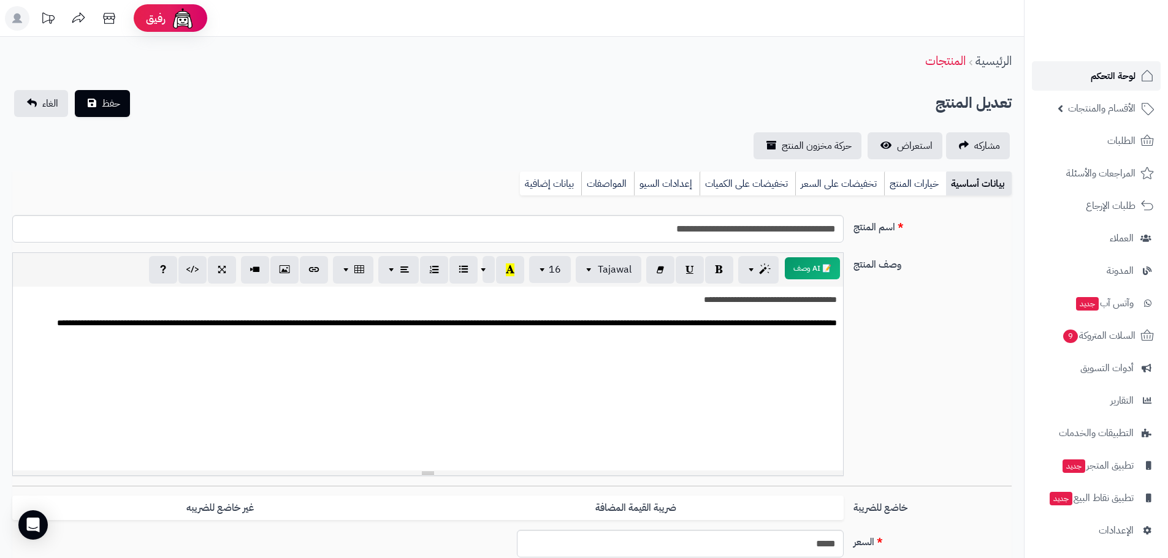
click at [1139, 72] on icon at bounding box center [1146, 76] width 15 height 15
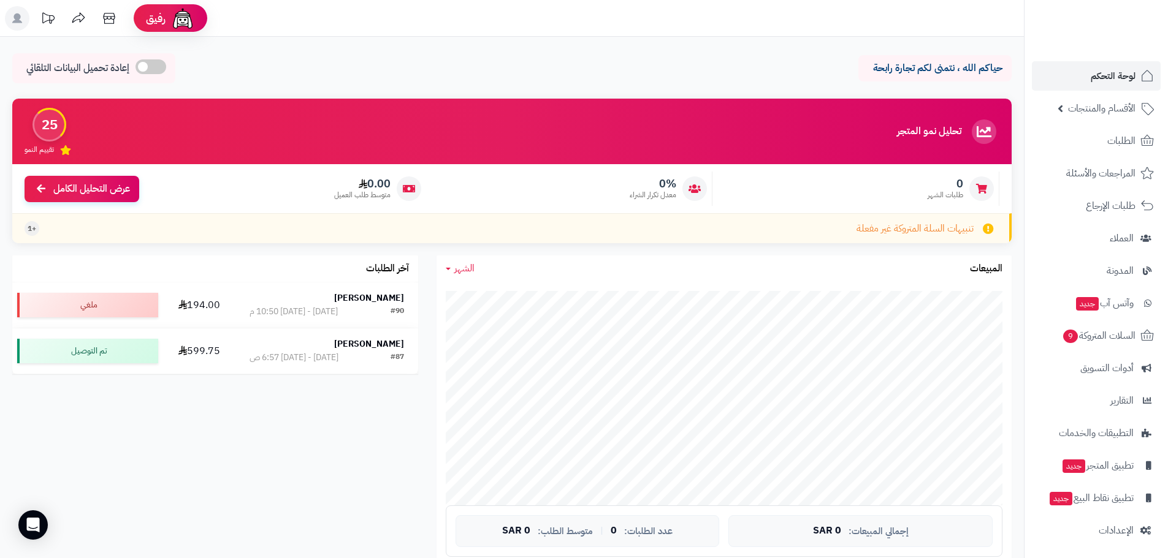
click at [983, 134] on icon at bounding box center [983, 132] width 25 height 25
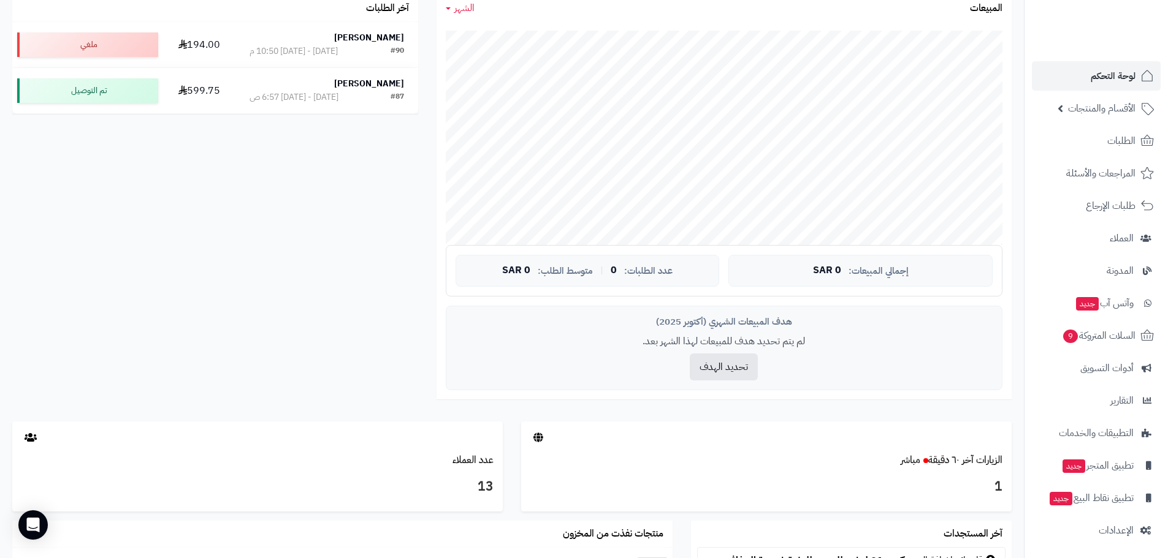
scroll to position [594, 0]
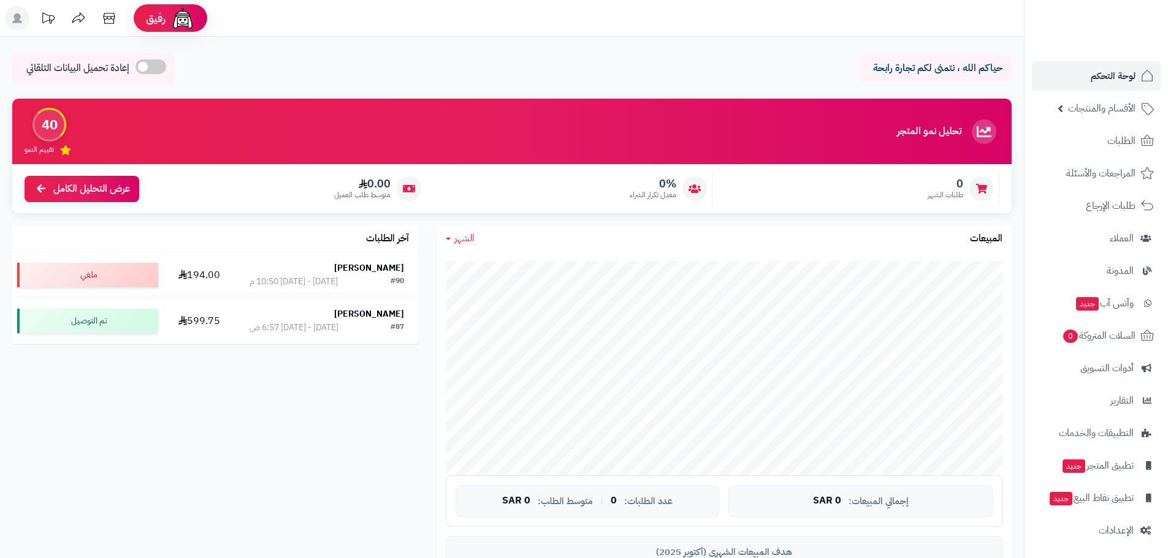
scroll to position [564, 0]
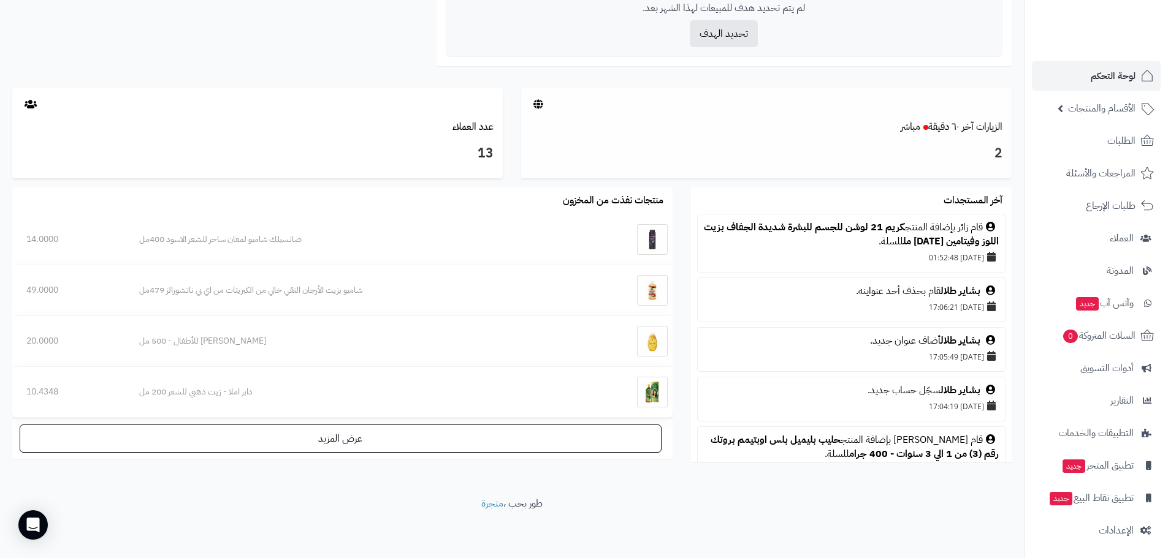
click at [984, 148] on h3 "2" at bounding box center [766, 153] width 472 height 21
click at [960, 123] on link "الزيارات آخر ٦٠ دقيقة مباشر" at bounding box center [951, 127] width 102 height 15
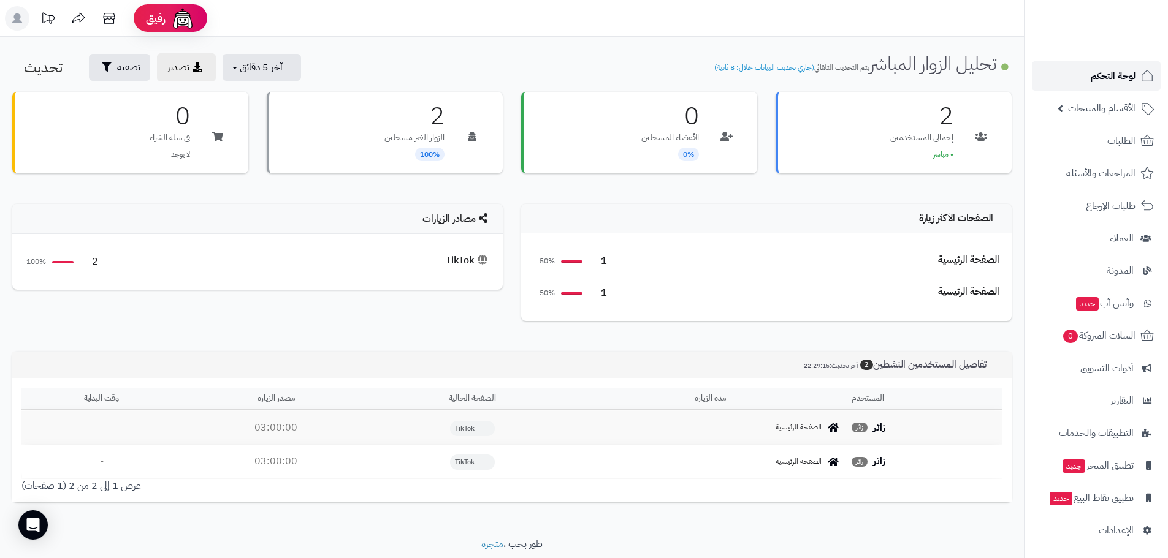
click at [1103, 76] on span "لوحة التحكم" at bounding box center [1112, 75] width 45 height 17
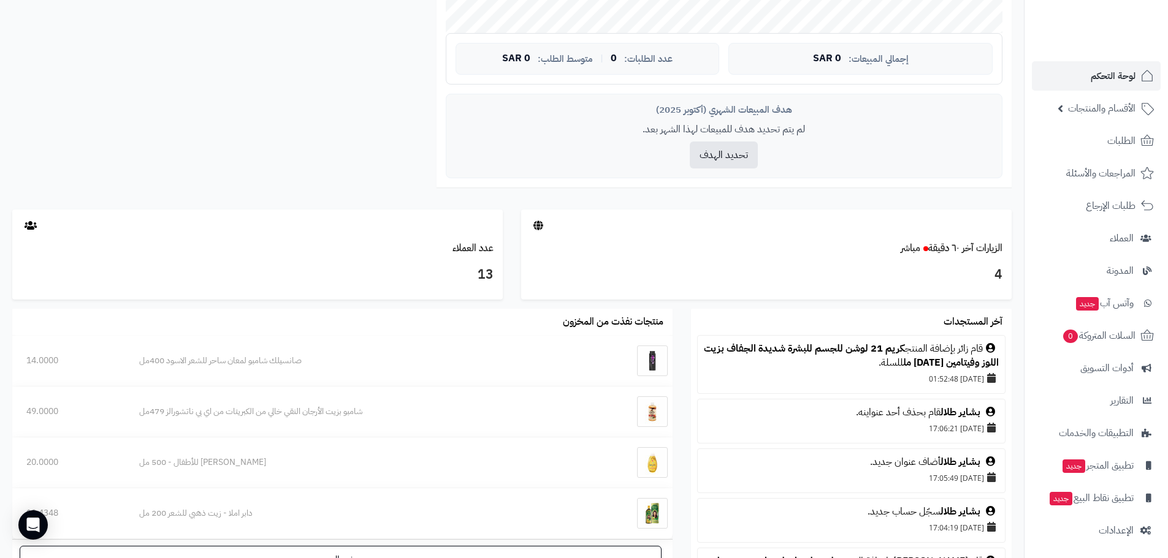
scroll to position [441, 0]
click at [971, 251] on link "الزيارات آخر ٦٠ دقيقة مباشر" at bounding box center [951, 249] width 102 height 15
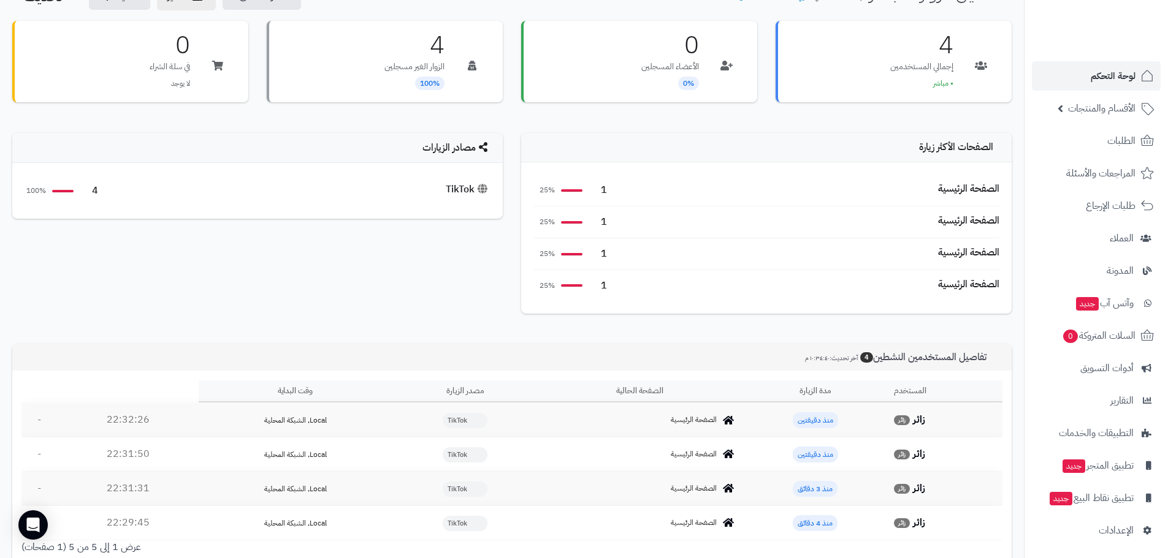
scroll to position [172, 0]
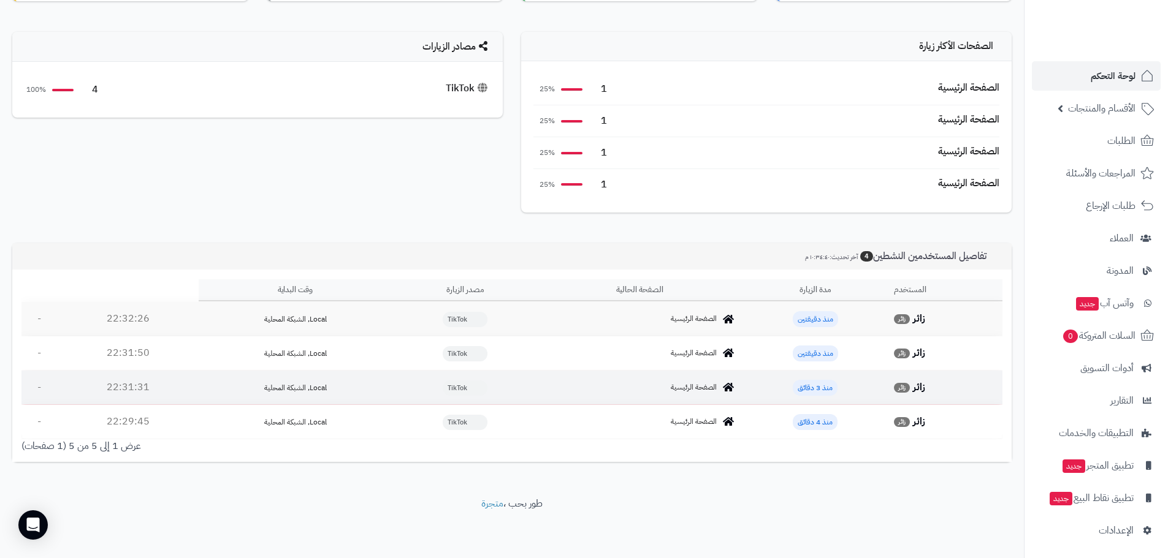
click at [276, 388] on span "Local, الشبكة المحلية" at bounding box center [295, 387] width 63 height 11
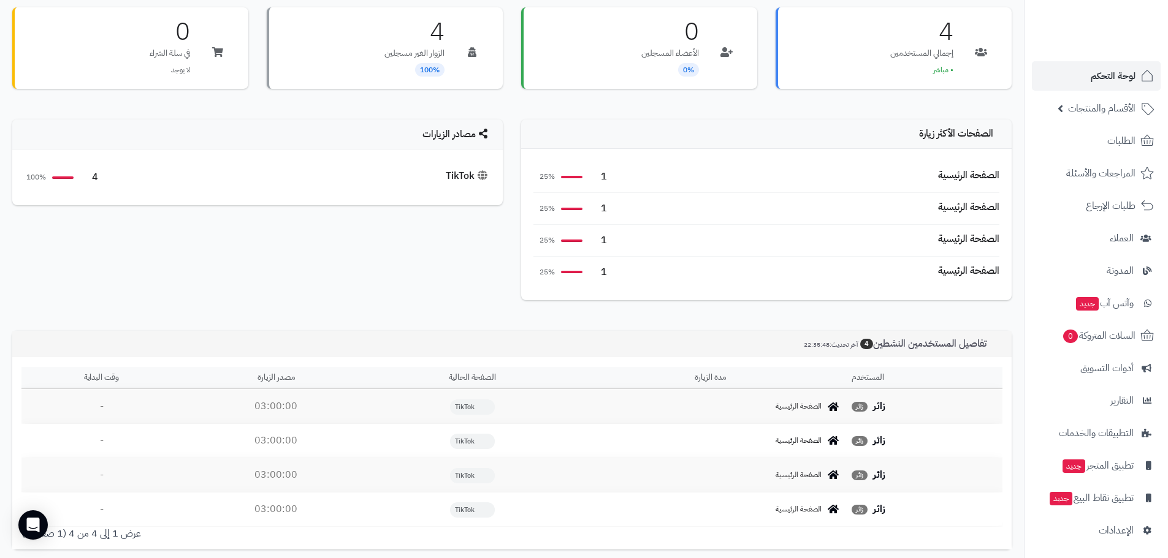
scroll to position [172, 0]
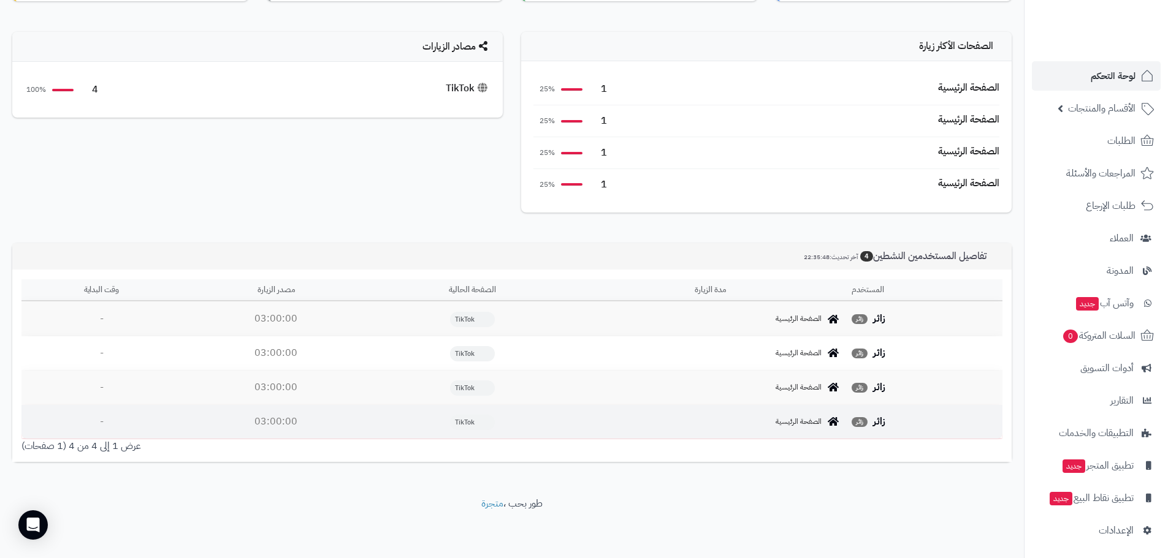
click at [813, 424] on span "الصفحة الرئيسية" at bounding box center [798, 422] width 46 height 10
